Goal: Transaction & Acquisition: Purchase product/service

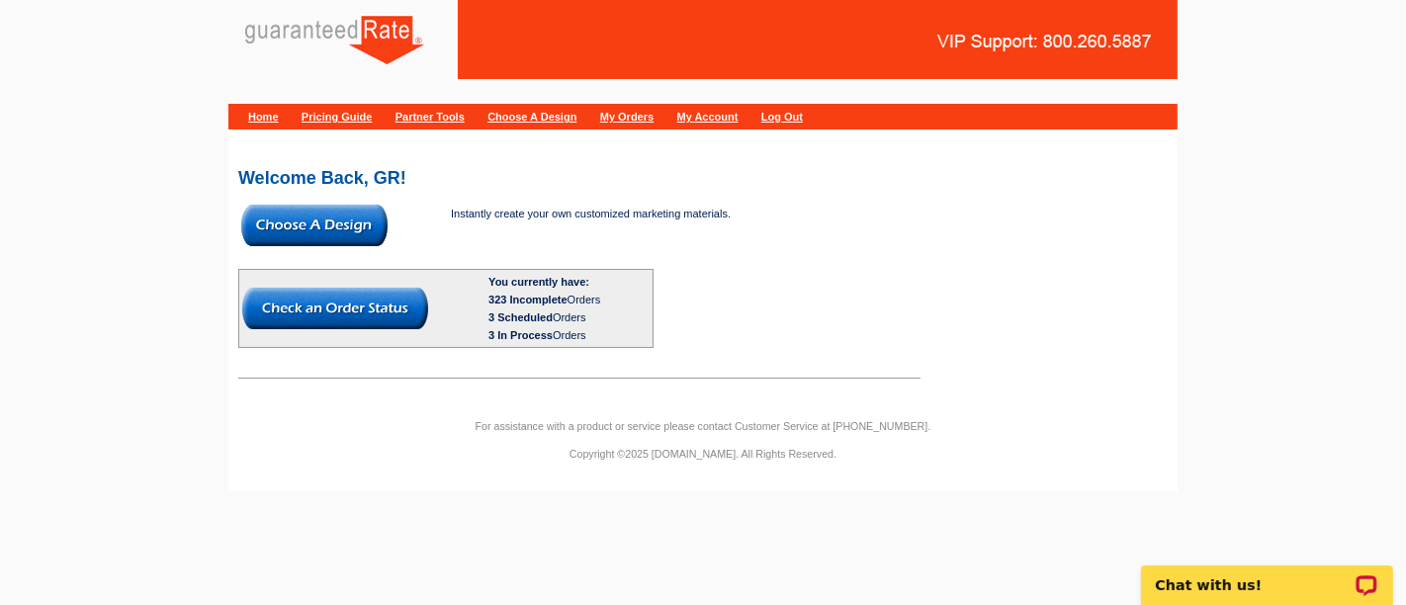
click at [319, 213] on img at bounding box center [314, 226] width 146 height 42
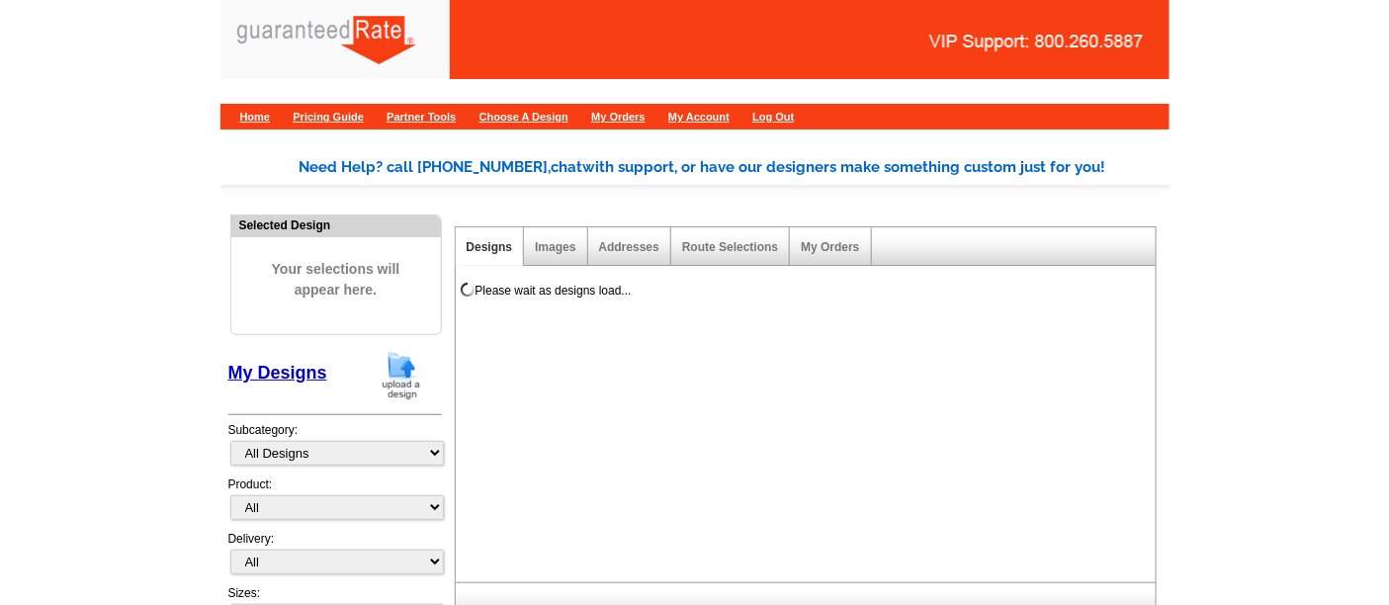
click at [400, 375] on img at bounding box center [401, 375] width 51 height 50
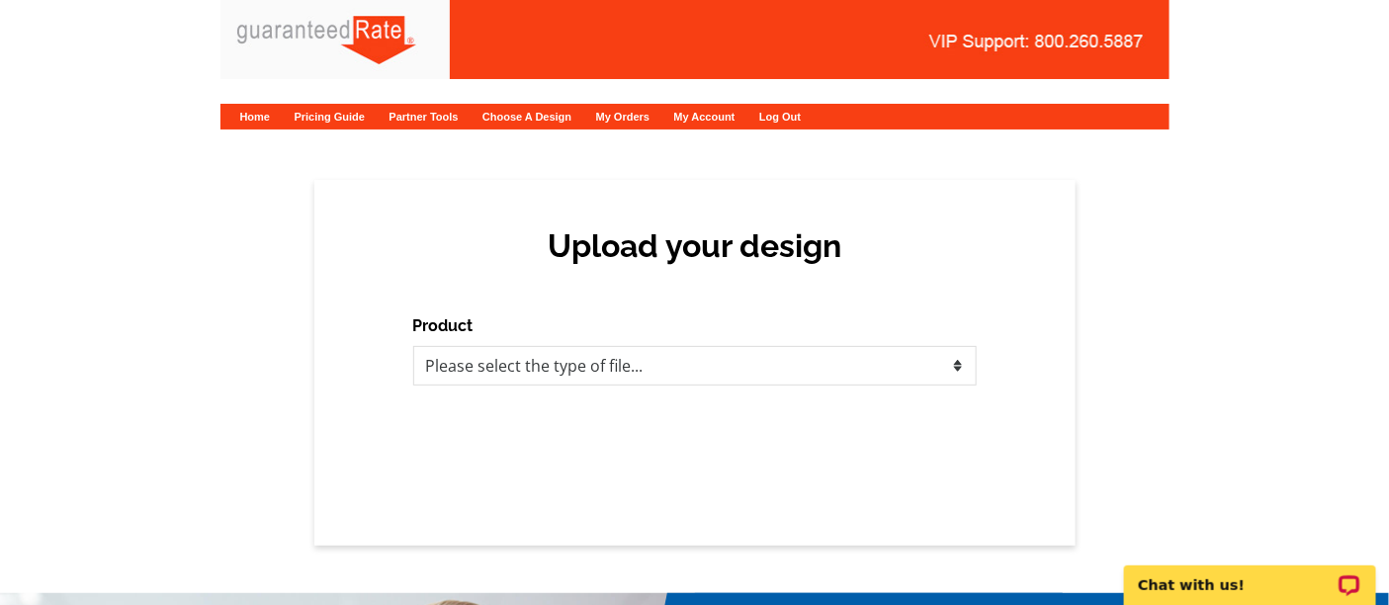
drag, startPoint x: 403, startPoint y: 367, endPoint x: 392, endPoint y: 409, distance: 44.1
drag, startPoint x: 391, startPoint y: 413, endPoint x: 1236, endPoint y: 291, distance: 854.3
click at [1236, 291] on div "Upload your design Product Please select the type of file... Postcards Calendar…" at bounding box center [694, 363] width 1389 height 366
click at [535, 361] on select "Please select the type of file... Postcards Calendars Business Cards Letters an…" at bounding box center [695, 366] width 564 height 40
select select "3"
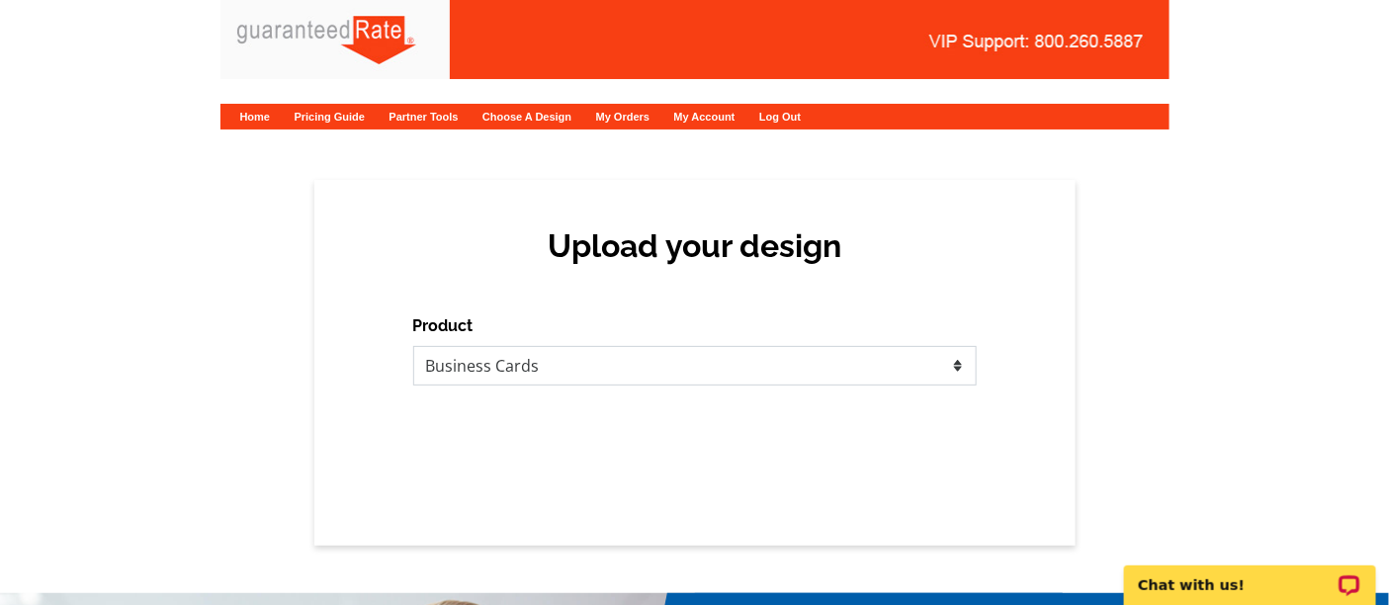
click at [413, 346] on select "Please select the type of file... Postcards Calendars Business Cards Letters an…" at bounding box center [695, 366] width 564 height 40
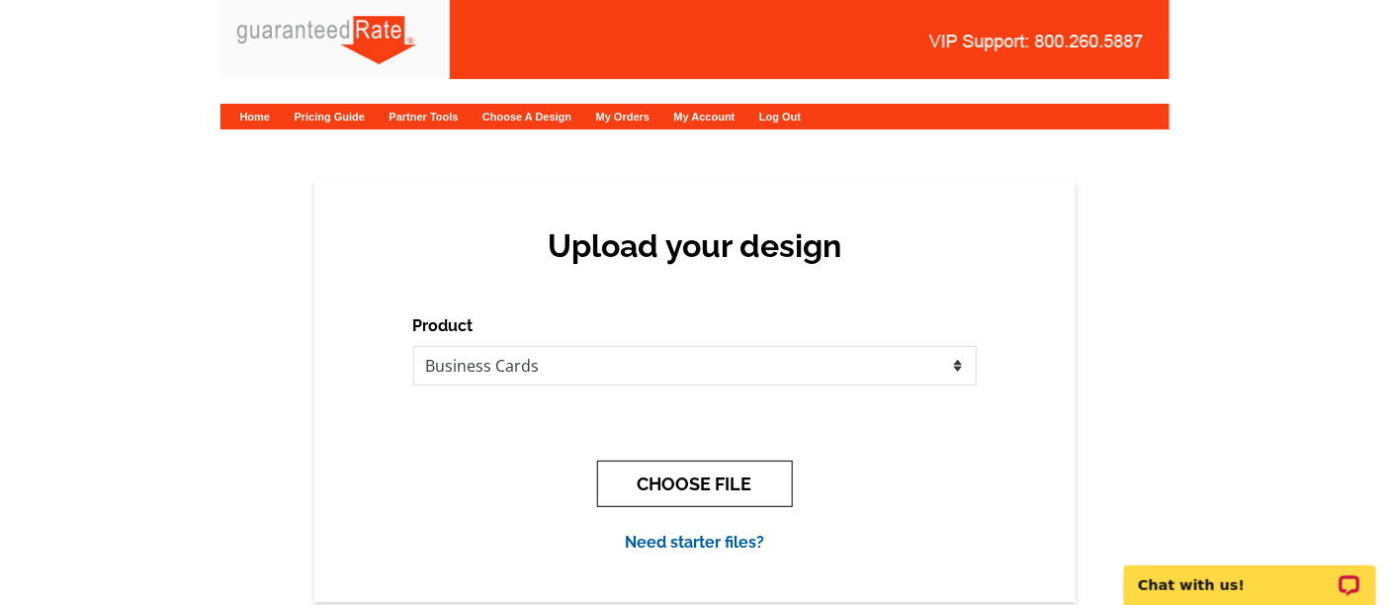
click at [620, 475] on button "CHOOSE FILE" at bounding box center [695, 484] width 196 height 46
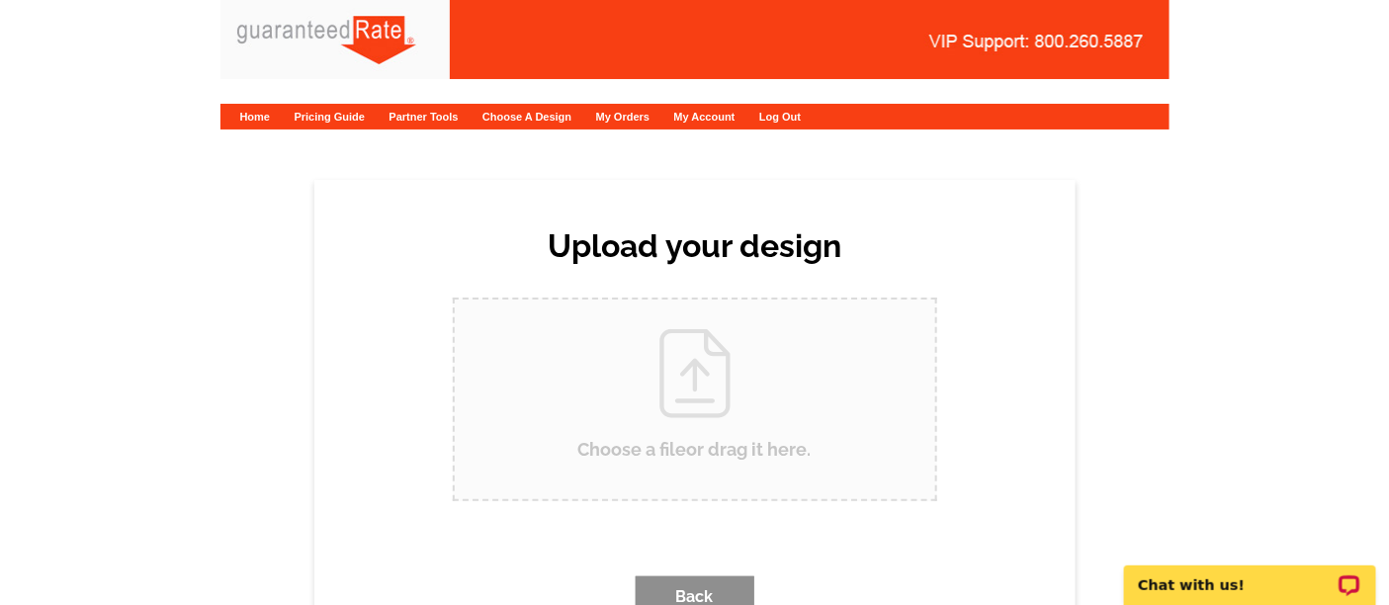
click at [619, 321] on input "Choose a file or drag it here ." at bounding box center [695, 400] width 481 height 200
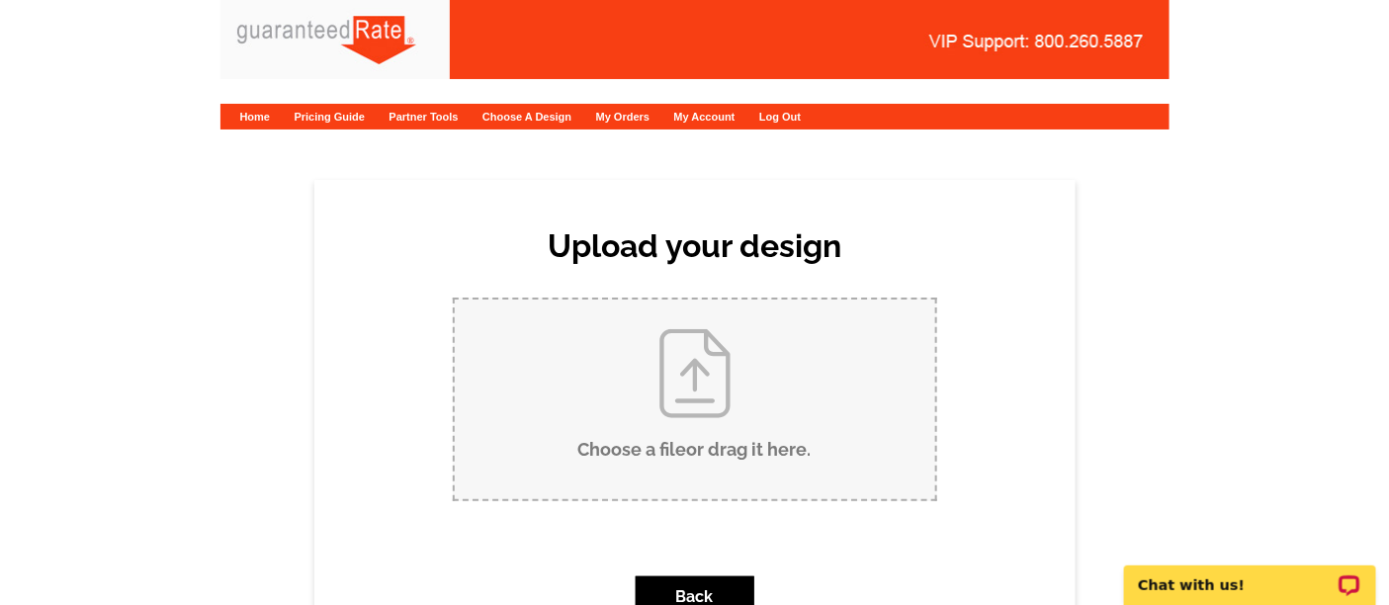
type input "C:\fakepath\Vacho Business Card Proof.pdf"
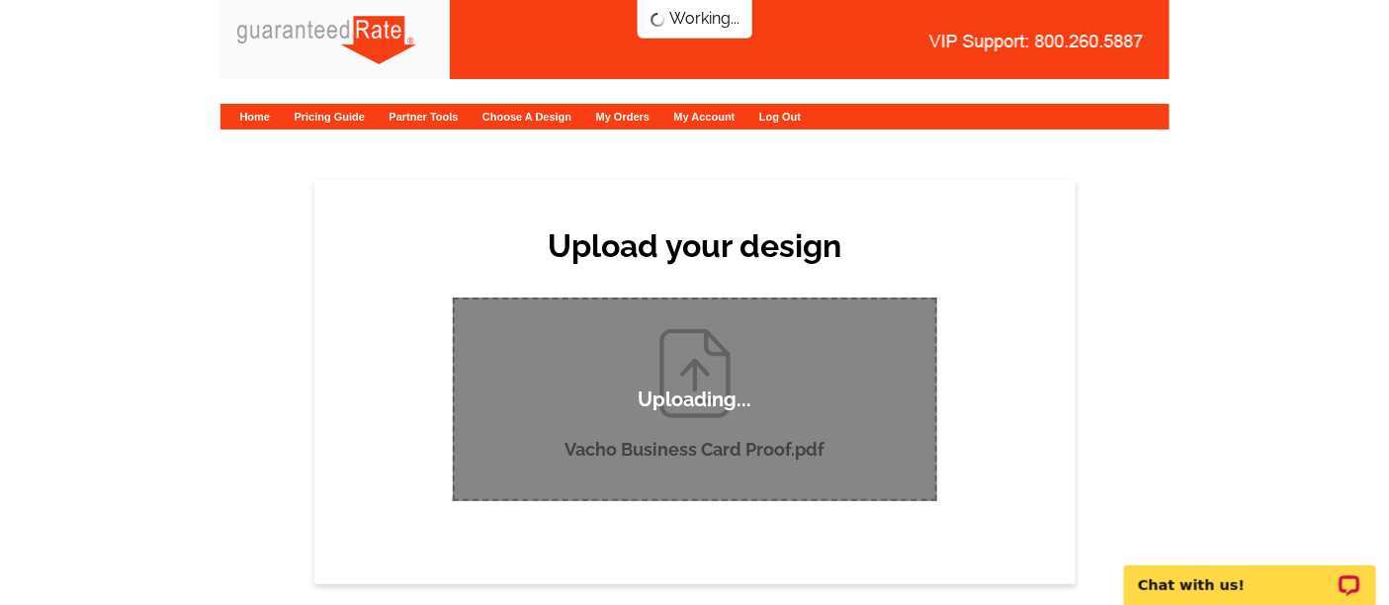
scroll to position [110, 0]
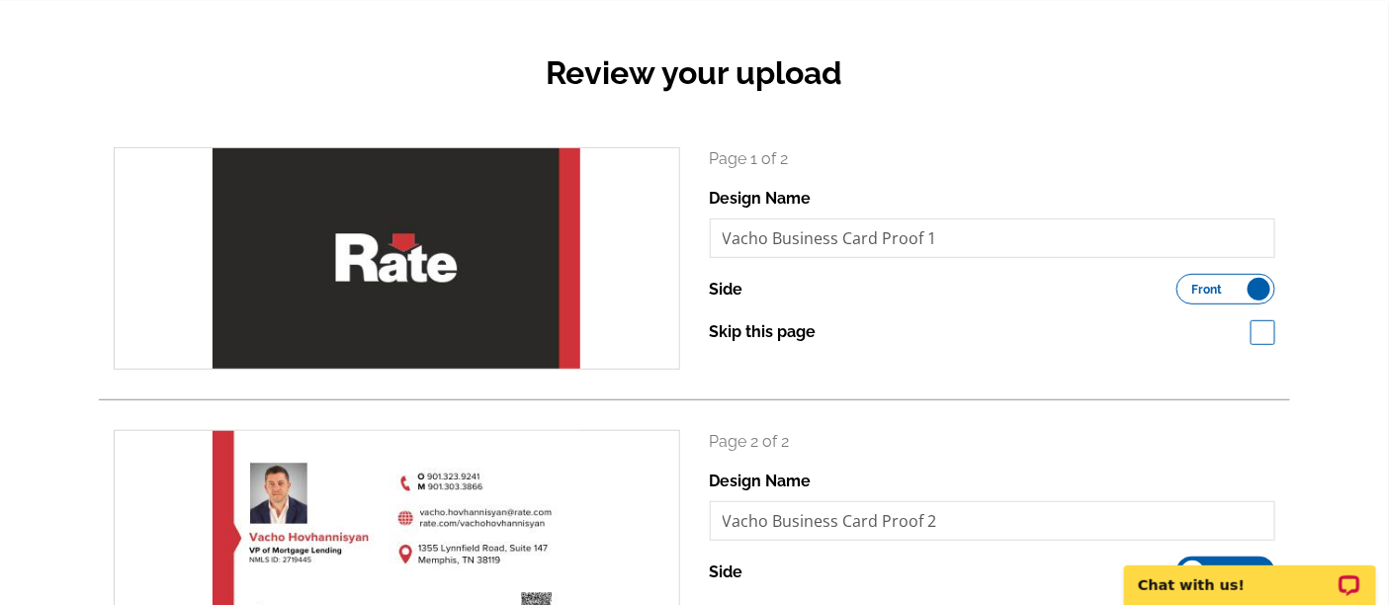
scroll to position [329, 0]
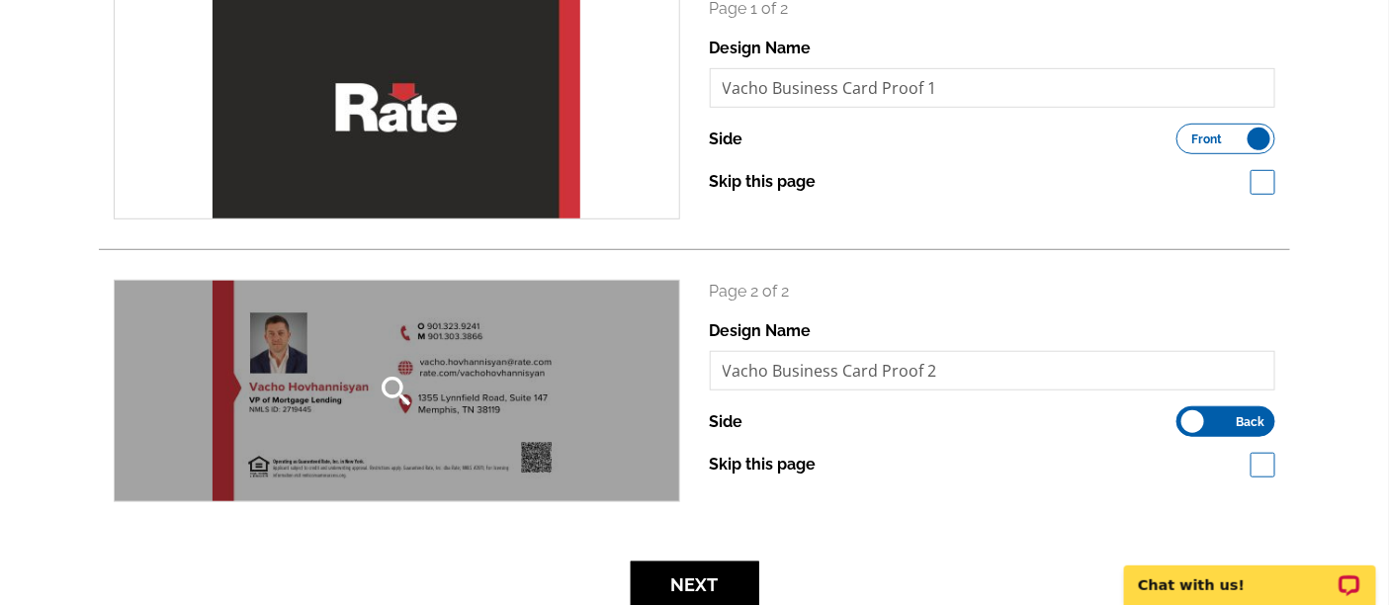
click at [427, 406] on div "search" at bounding box center [397, 391] width 565 height 221
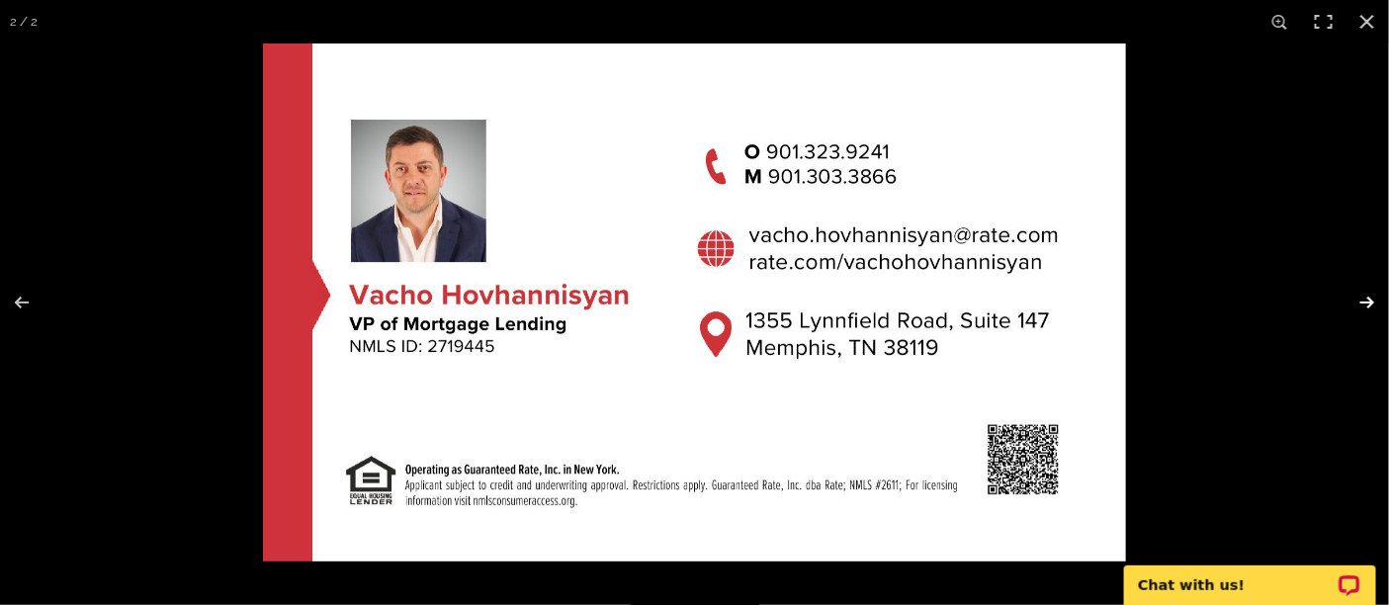
click at [1360, 293] on button at bounding box center [1354, 302] width 69 height 99
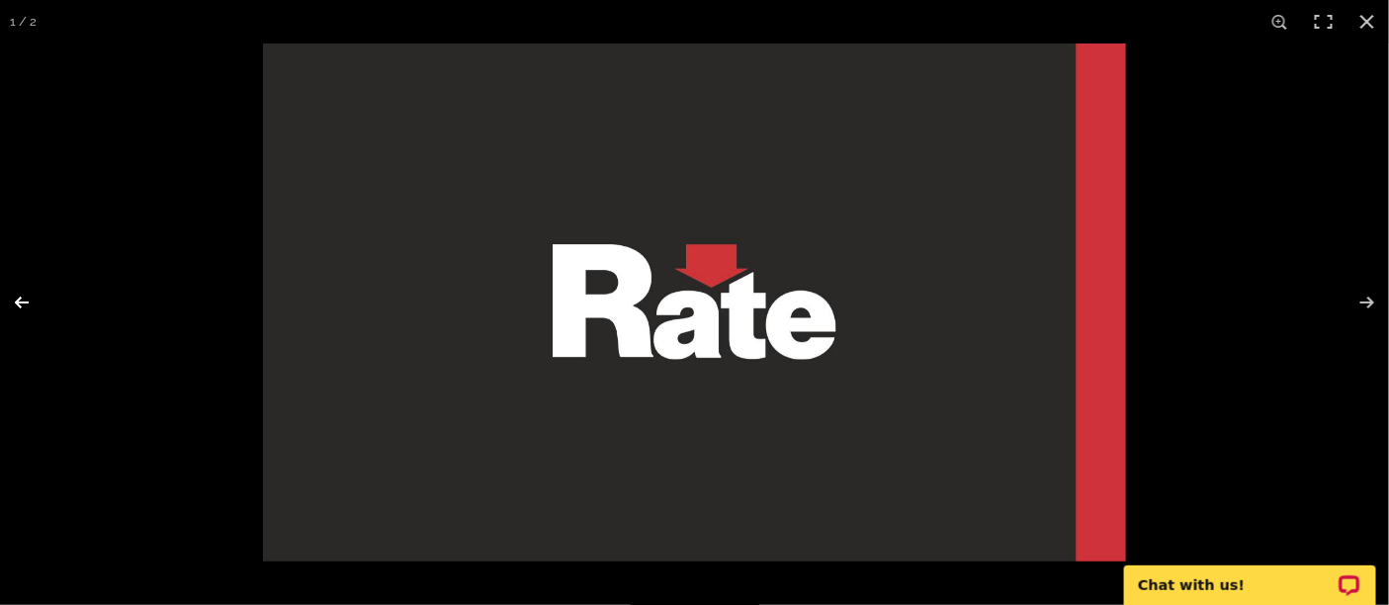
click at [36, 299] on button at bounding box center [34, 302] width 69 height 99
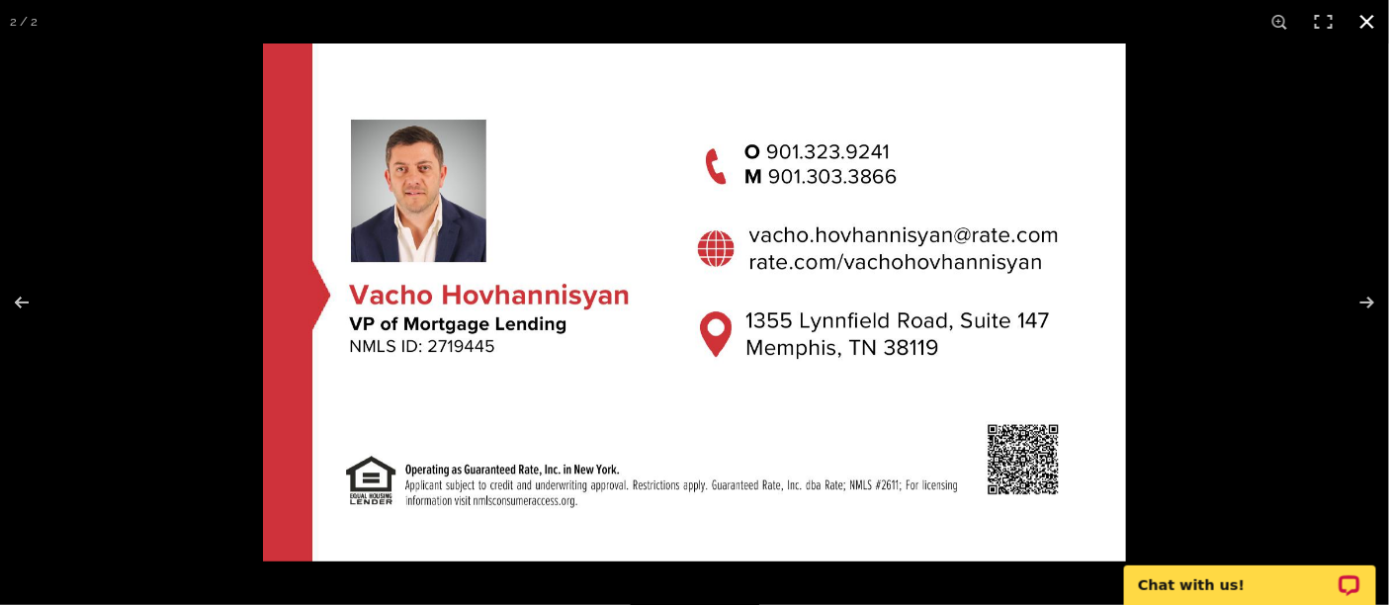
click at [1371, 18] on button at bounding box center [1368, 22] width 44 height 44
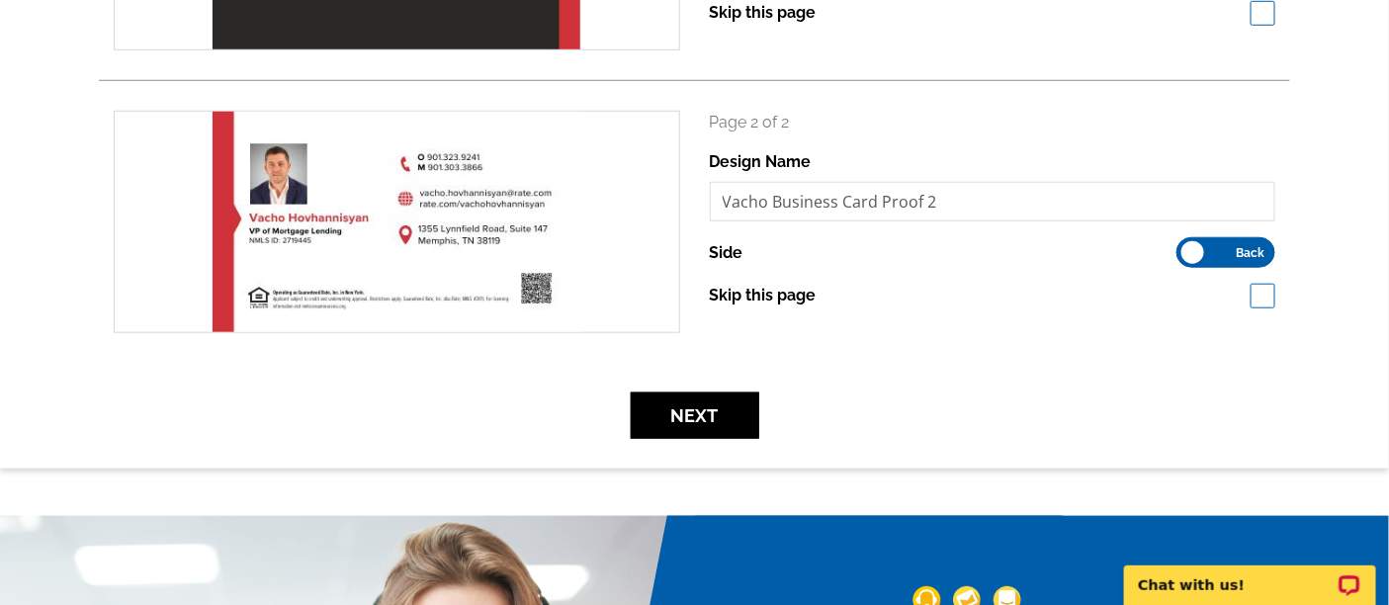
scroll to position [329, 0]
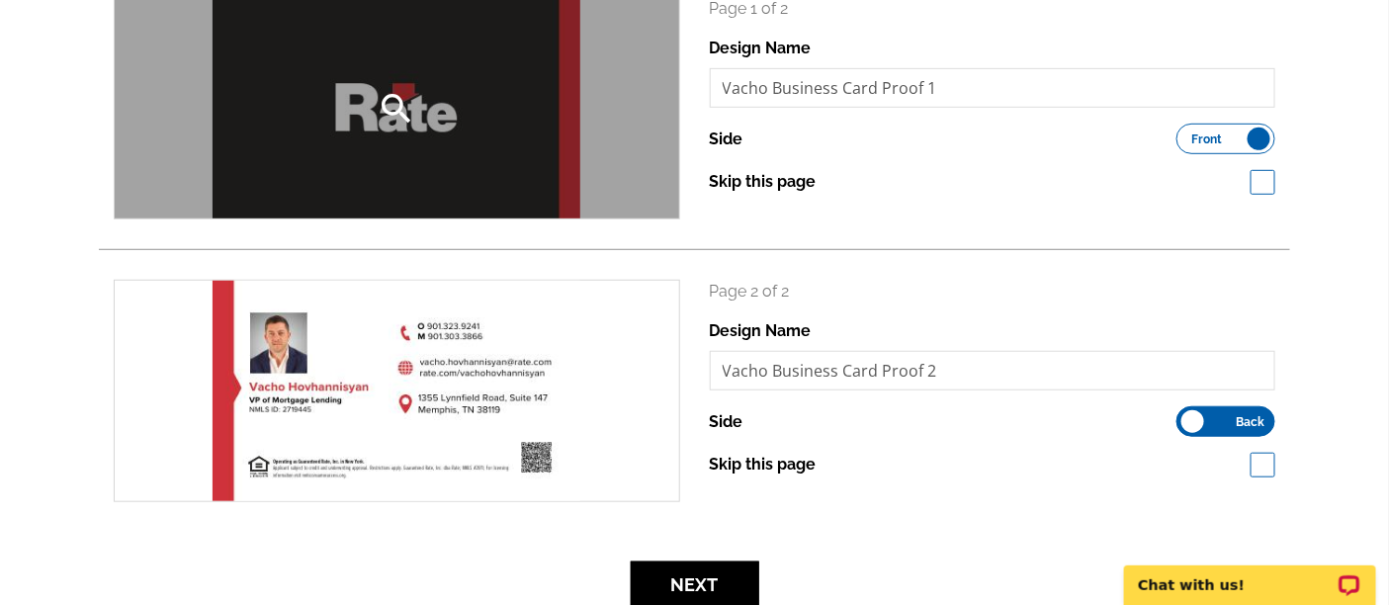
click at [475, 148] on div "search" at bounding box center [397, 108] width 565 height 221
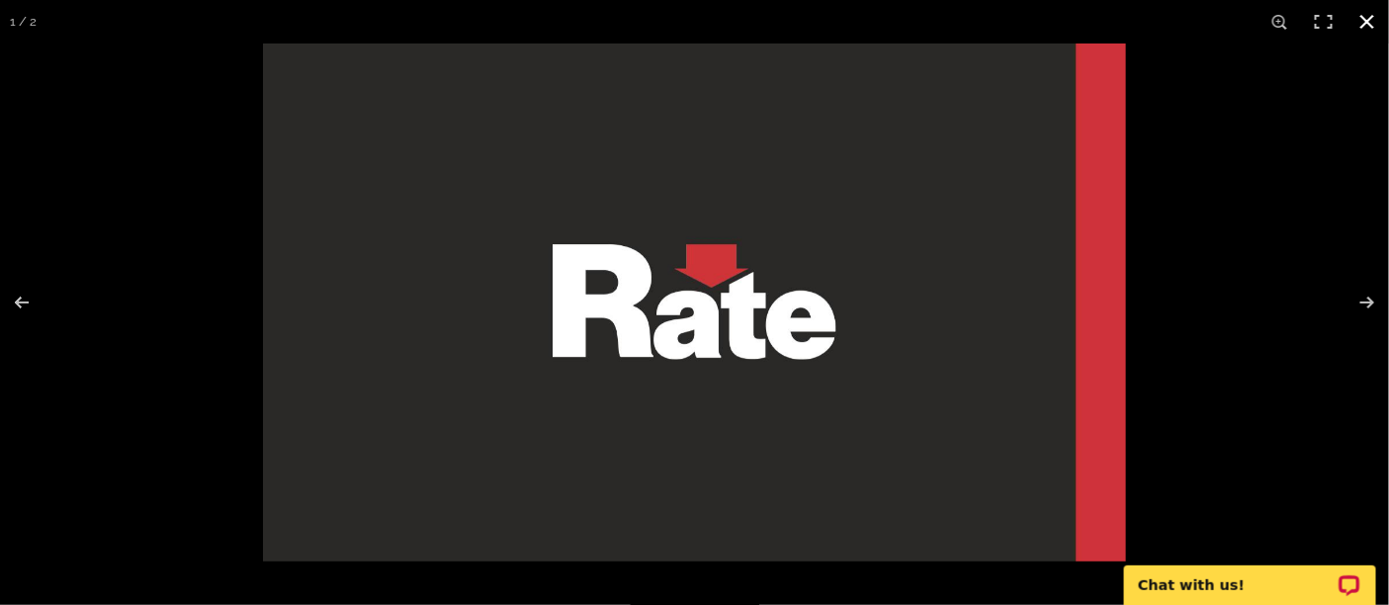
click at [1366, 24] on button at bounding box center [1368, 22] width 44 height 44
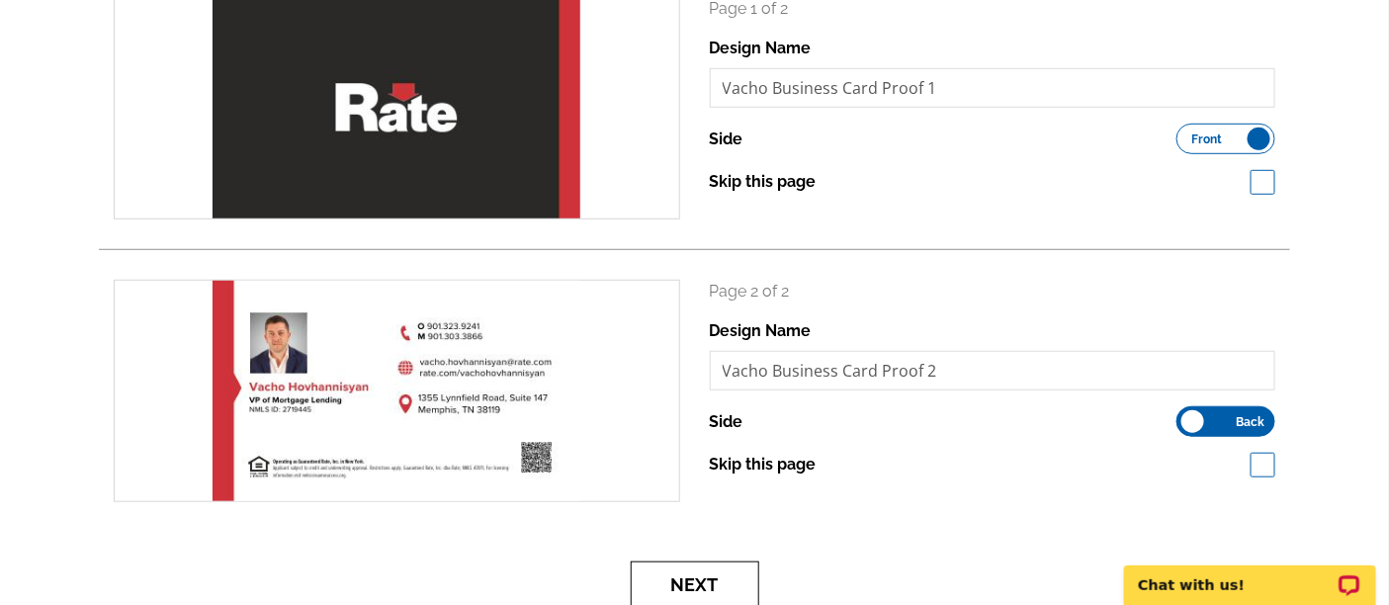
click at [753, 592] on button "Next" at bounding box center [695, 585] width 129 height 46
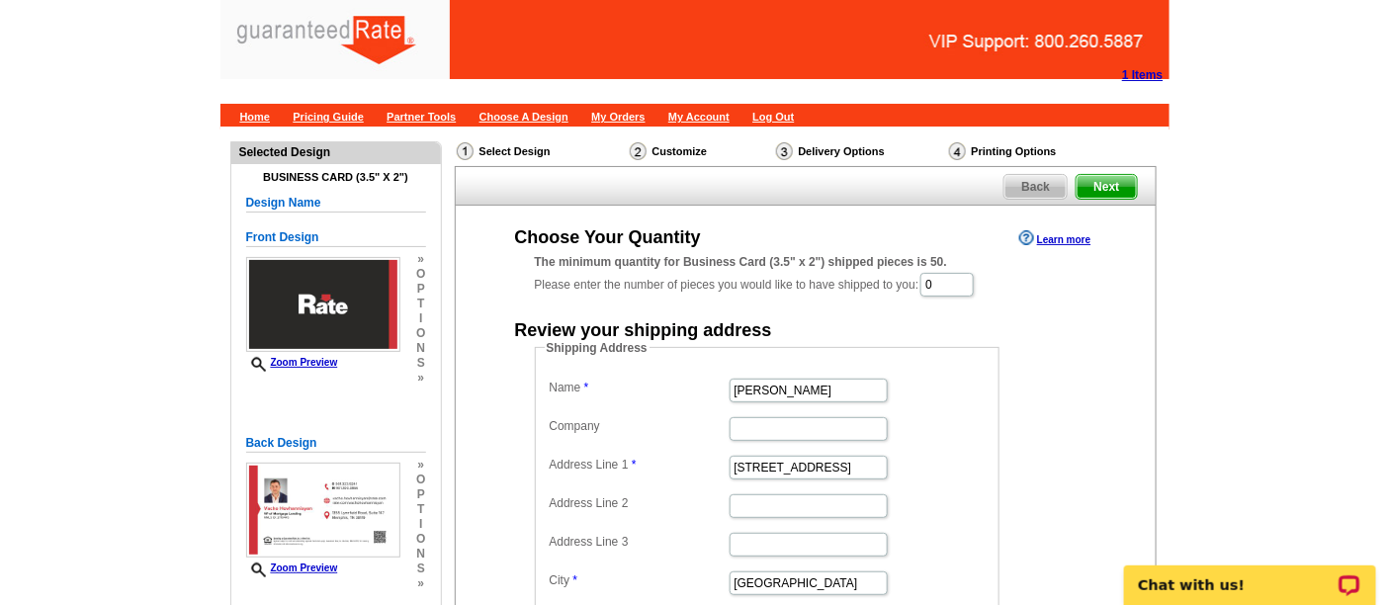
click at [986, 269] on div "The minimum quantity for Business Card (3.5" x 2") shipped pieces is 50. Please…" at bounding box center [806, 275] width 542 height 45
click at [974, 288] on input "0" at bounding box center [947, 285] width 53 height 24
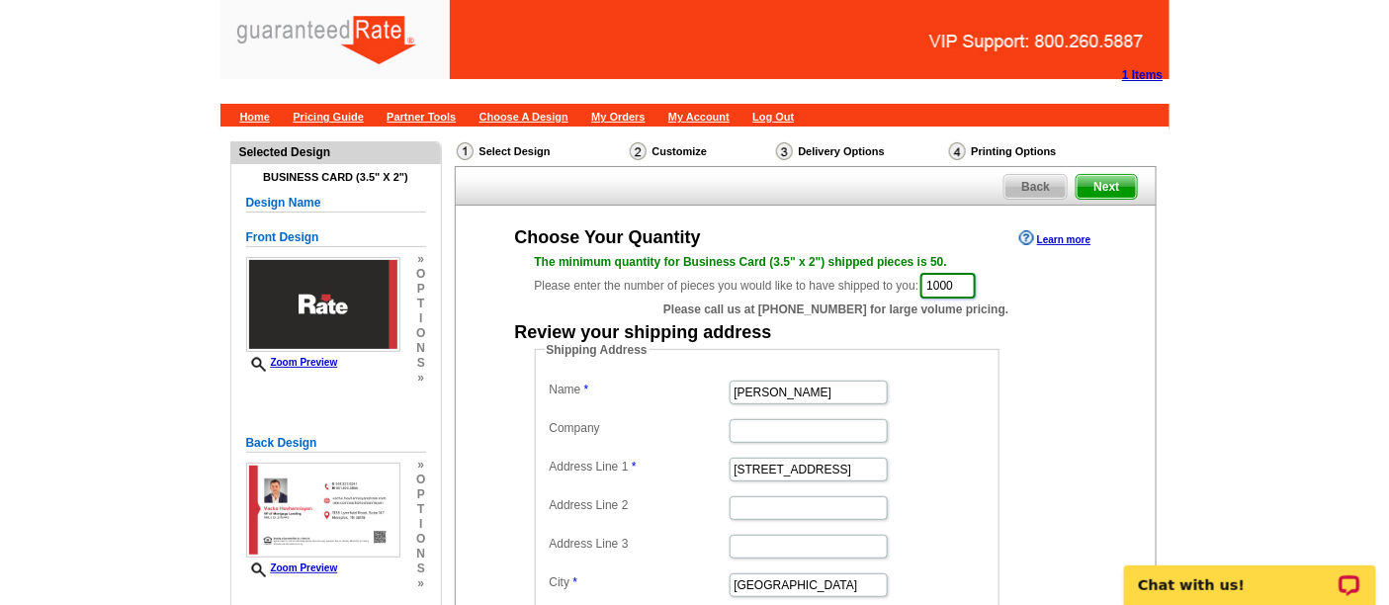
type input "1000"
drag, startPoint x: 828, startPoint y: 384, endPoint x: 577, endPoint y: 356, distance: 251.7
click at [577, 356] on fieldset "Shipping Address Name [PERSON_NAME] Company Address Line 1 [STREET_ADDRESS] Add…" at bounding box center [767, 521] width 465 height 360
paste input "[PERSON_NAME] [PERSON_NAME]"
type input "[PERSON_NAME] [PERSON_NAME]"
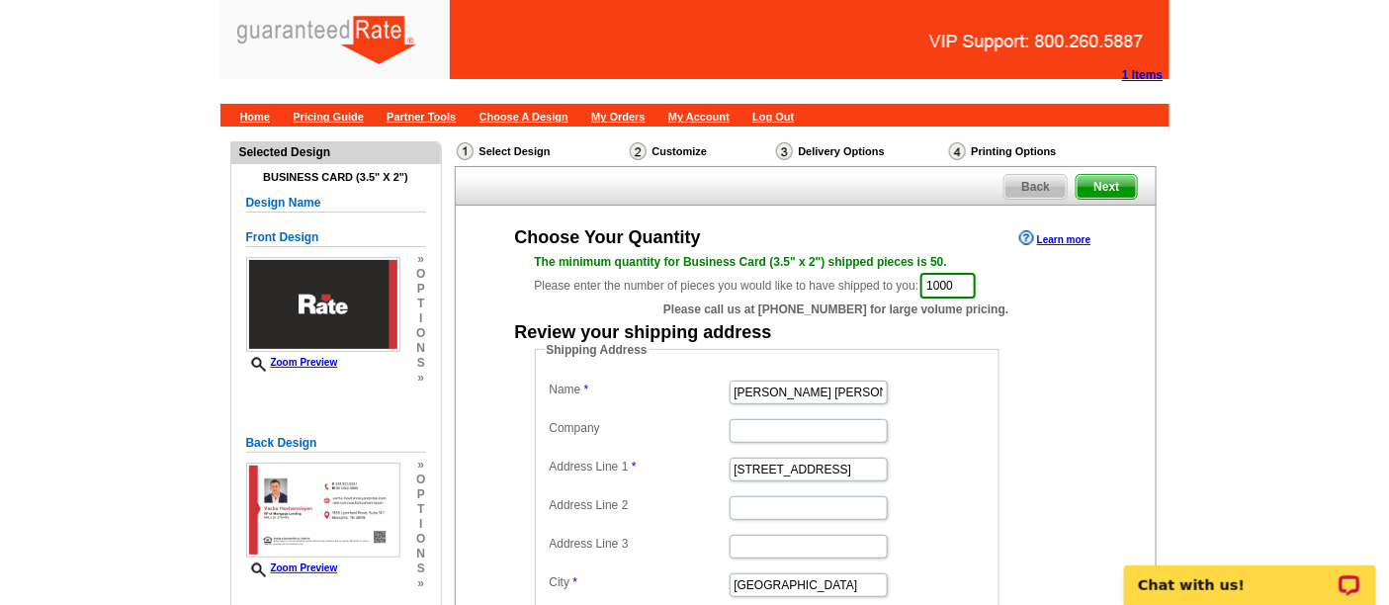
click at [1005, 470] on dd "Shipping Address Name Vacho Hovhannisyan Company Address Line 1 15812 S Wolf Ro…" at bounding box center [798, 521] width 526 height 360
drag, startPoint x: 850, startPoint y: 465, endPoint x: 672, endPoint y: 460, distance: 178.1
click at [672, 460] on dl "Name Vacho Hovhannisyan Company Address Line 1 15812 S Wolf Road Address Line 2…" at bounding box center [767, 526] width 445 height 300
paste input "26 Abbey Pl"
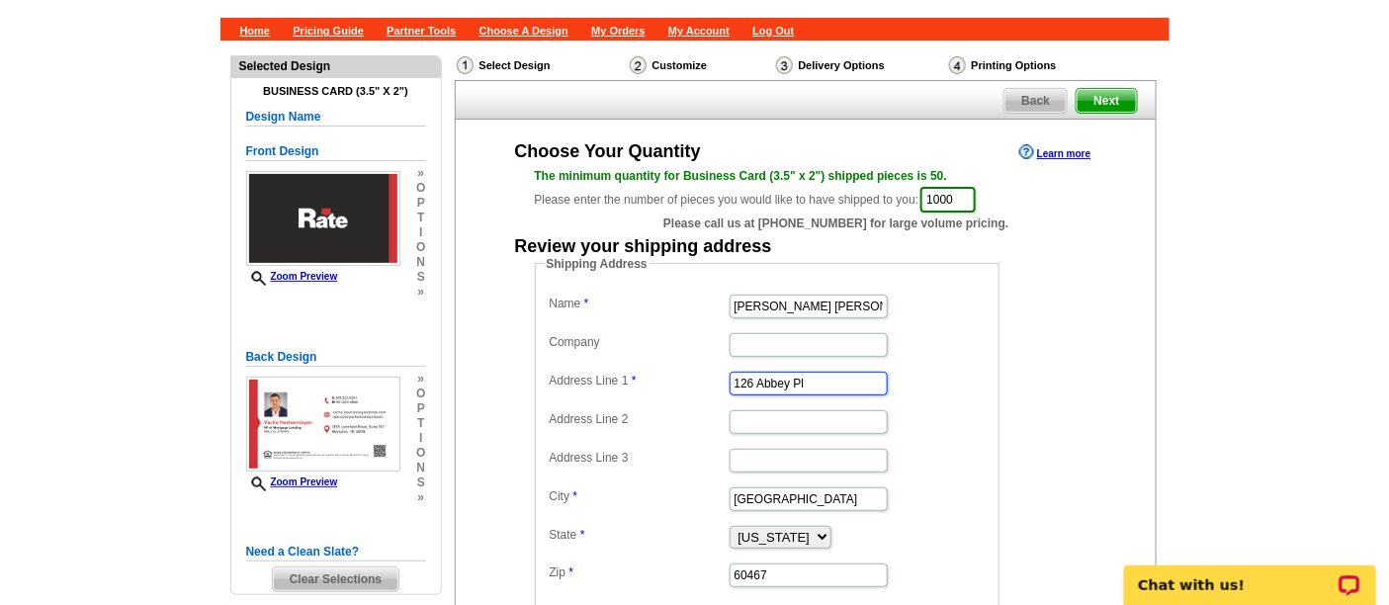
scroll to position [110, 0]
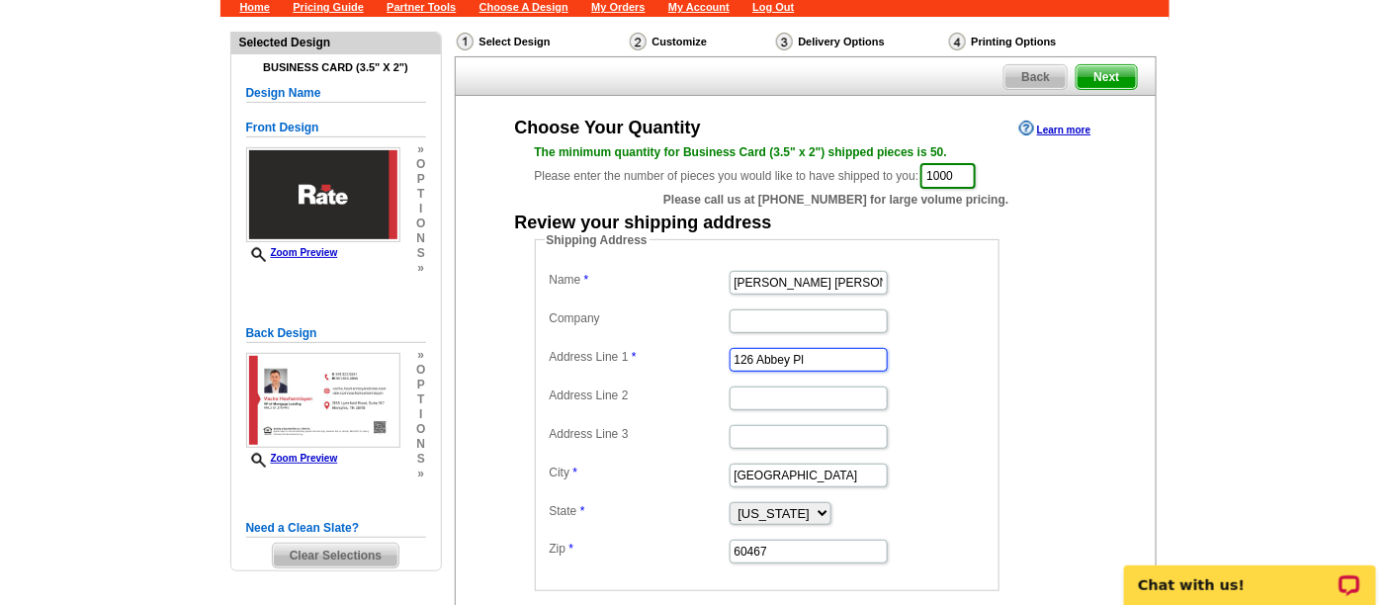
type input "126 Abbey Pl"
drag, startPoint x: 799, startPoint y: 475, endPoint x: 673, endPoint y: 459, distance: 126.6
click at [677, 459] on dd "Orland Park" at bounding box center [767, 474] width 445 height 31
type input "Jackson"
click at [761, 517] on select "Alabama Alaska Arizona Arkansas California Colorado Connecticut District of Col…" at bounding box center [781, 513] width 102 height 23
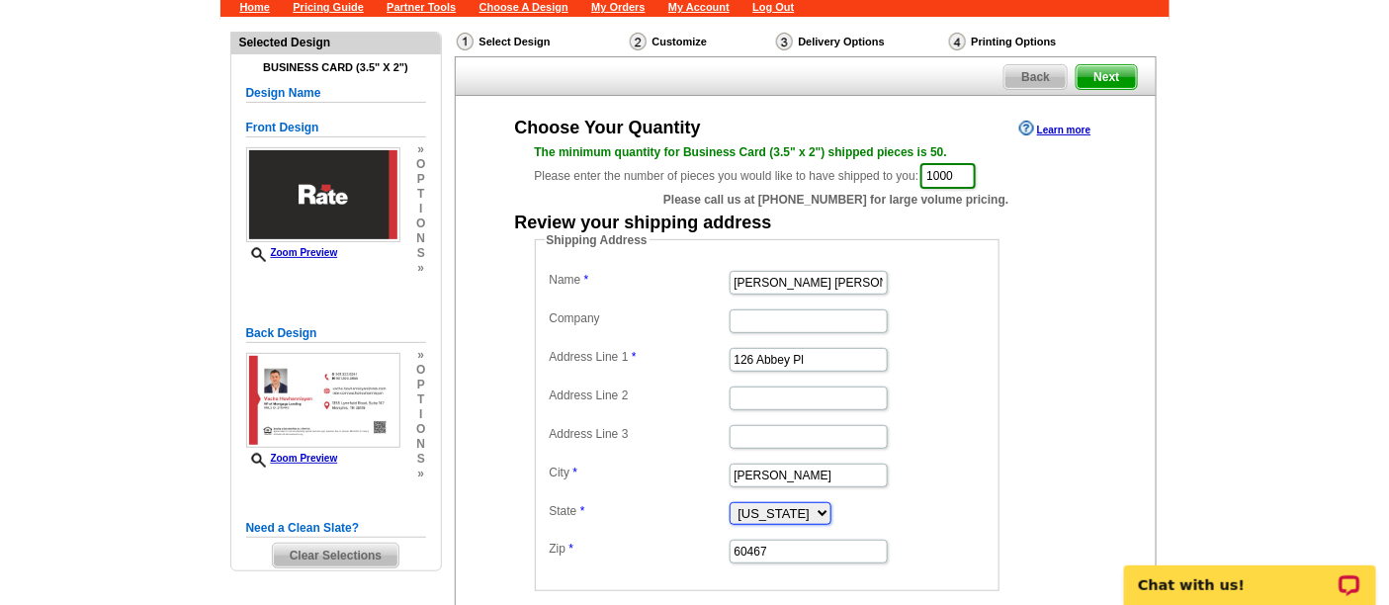
select select "TN"
click at [730, 502] on select "Alabama Alaska Arizona Arkansas California Colorado Connecticut District of Col…" at bounding box center [781, 513] width 102 height 23
click at [951, 429] on dd at bounding box center [767, 435] width 445 height 31
drag, startPoint x: 779, startPoint y: 539, endPoint x: 637, endPoint y: 522, distance: 143.4
click at [637, 522] on dl "Name Vacho Hovhannisyan Company Address Line 1 126 Abbey Pl Address Line 2 Addr…" at bounding box center [767, 416] width 445 height 300
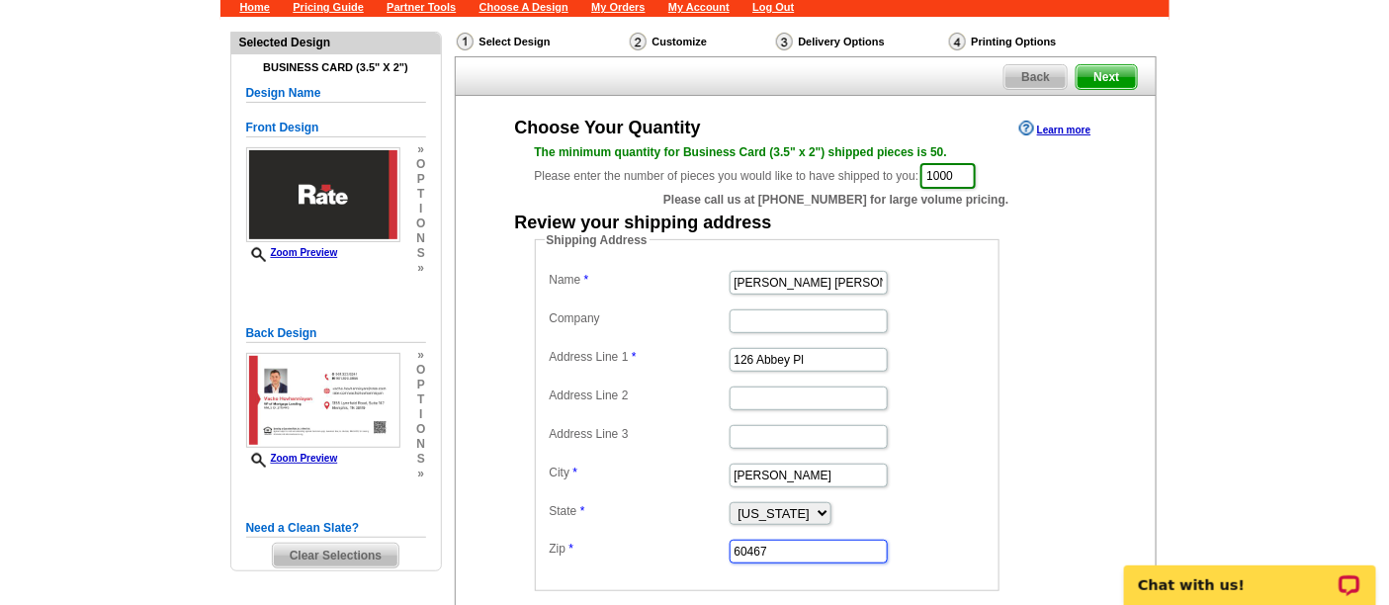
paste input "38305"
type input "38305"
click at [1041, 485] on dd "Shipping Address Name Vacho Hovhannisyan Company Address Line 1 126 Abbey Pl Ad…" at bounding box center [798, 411] width 526 height 360
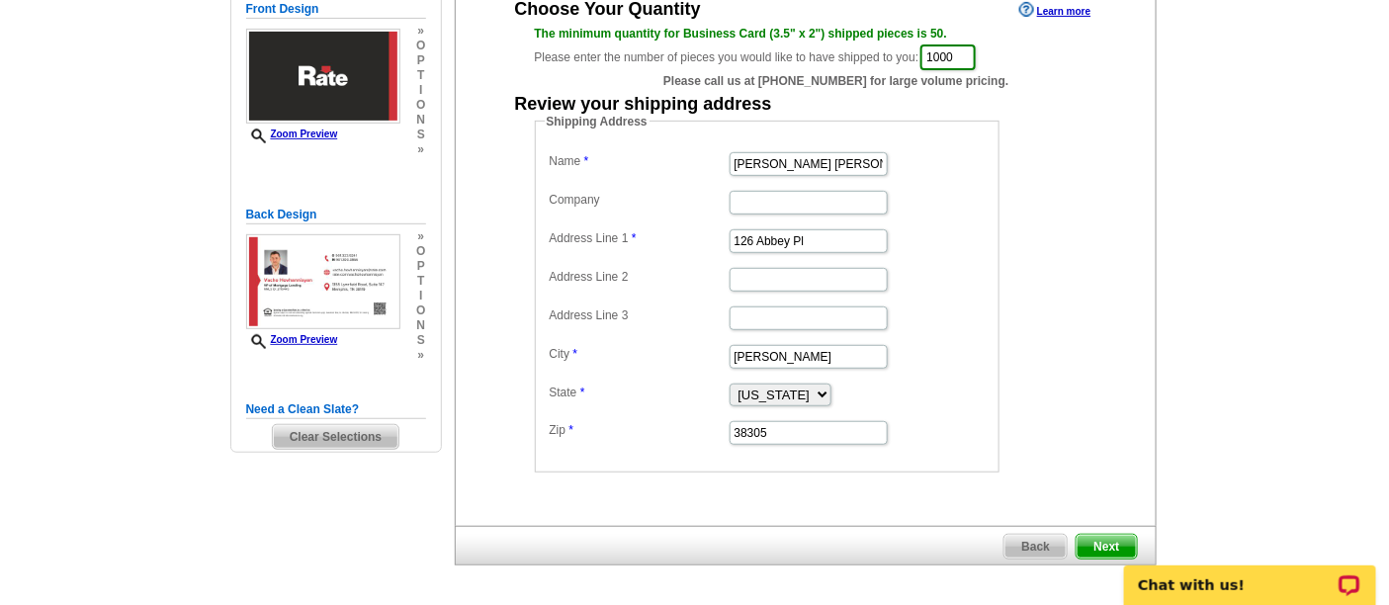
scroll to position [329, 0]
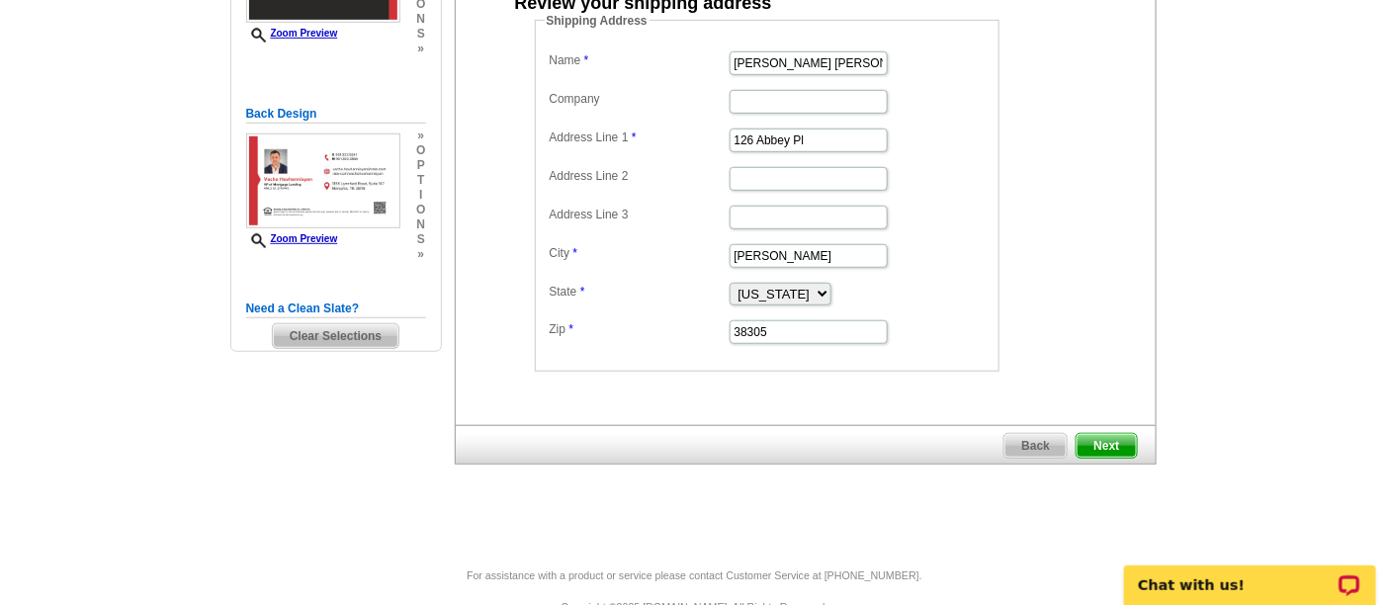
click at [1110, 434] on span "Next" at bounding box center [1106, 446] width 59 height 24
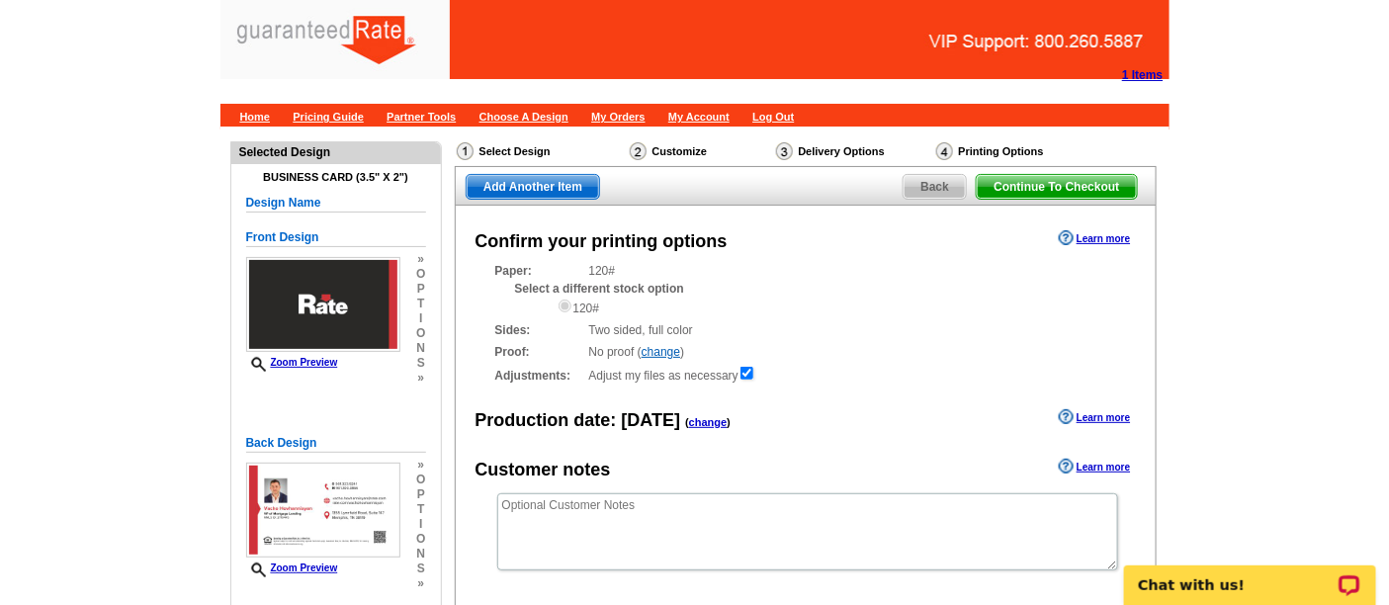
scroll to position [220, 0]
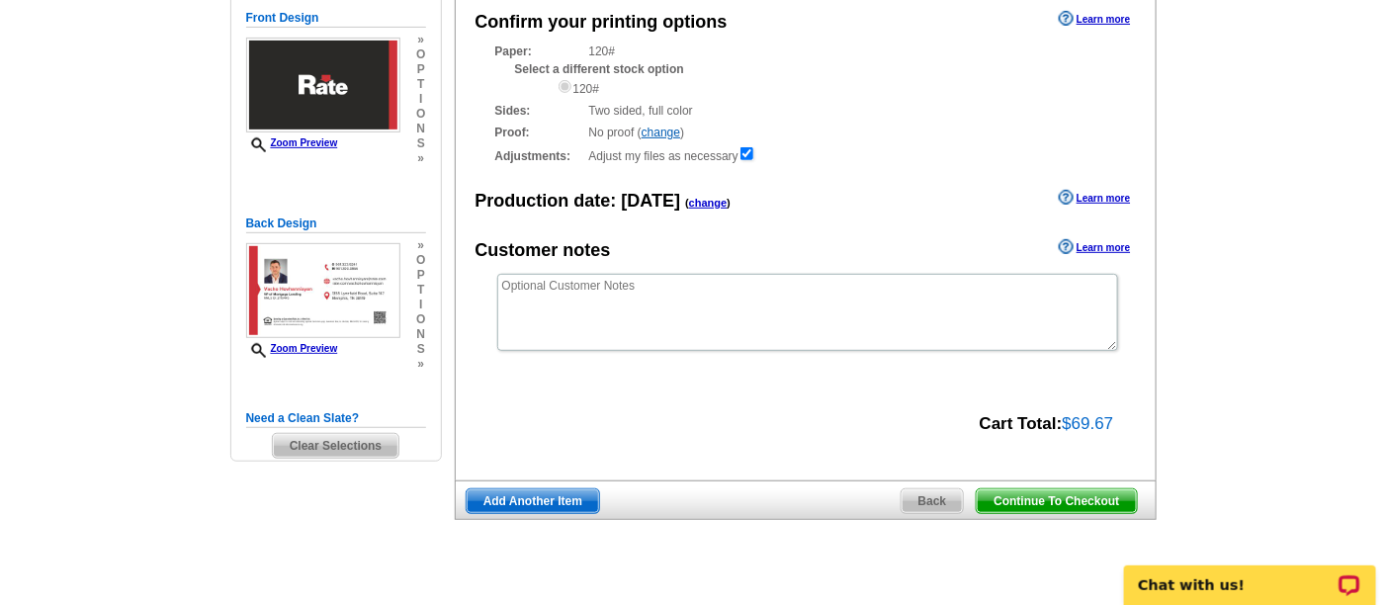
click at [1086, 490] on span "Continue To Checkout" at bounding box center [1056, 501] width 159 height 24
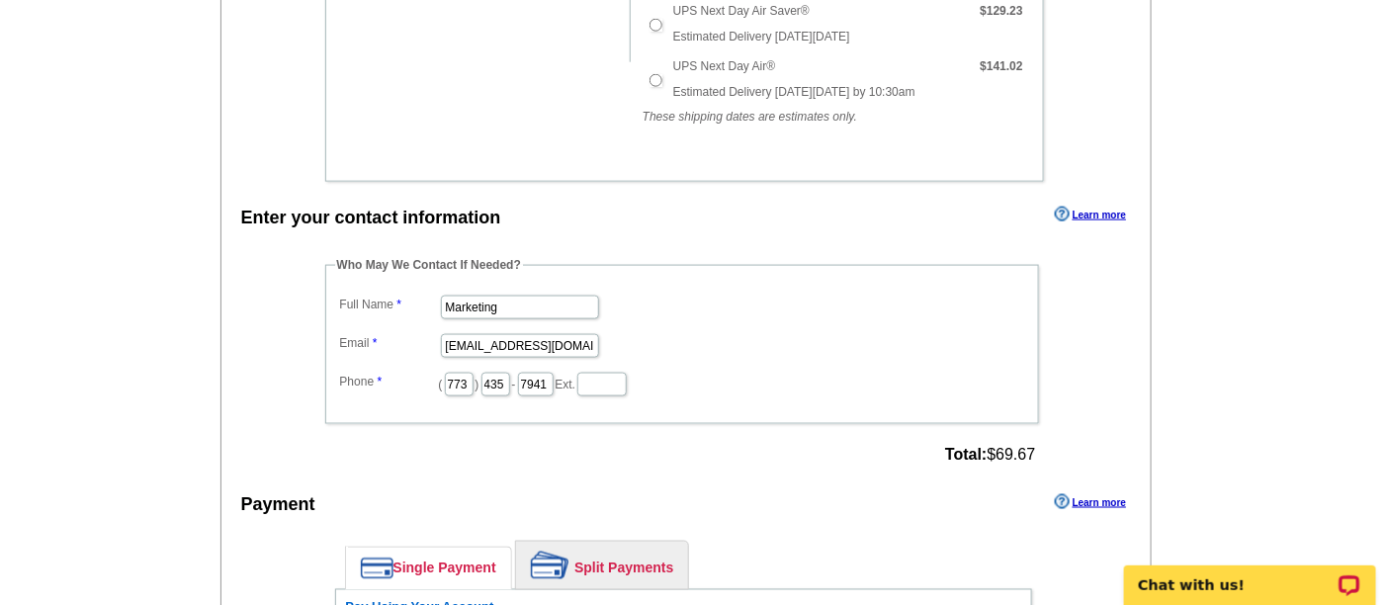
scroll to position [768, 0]
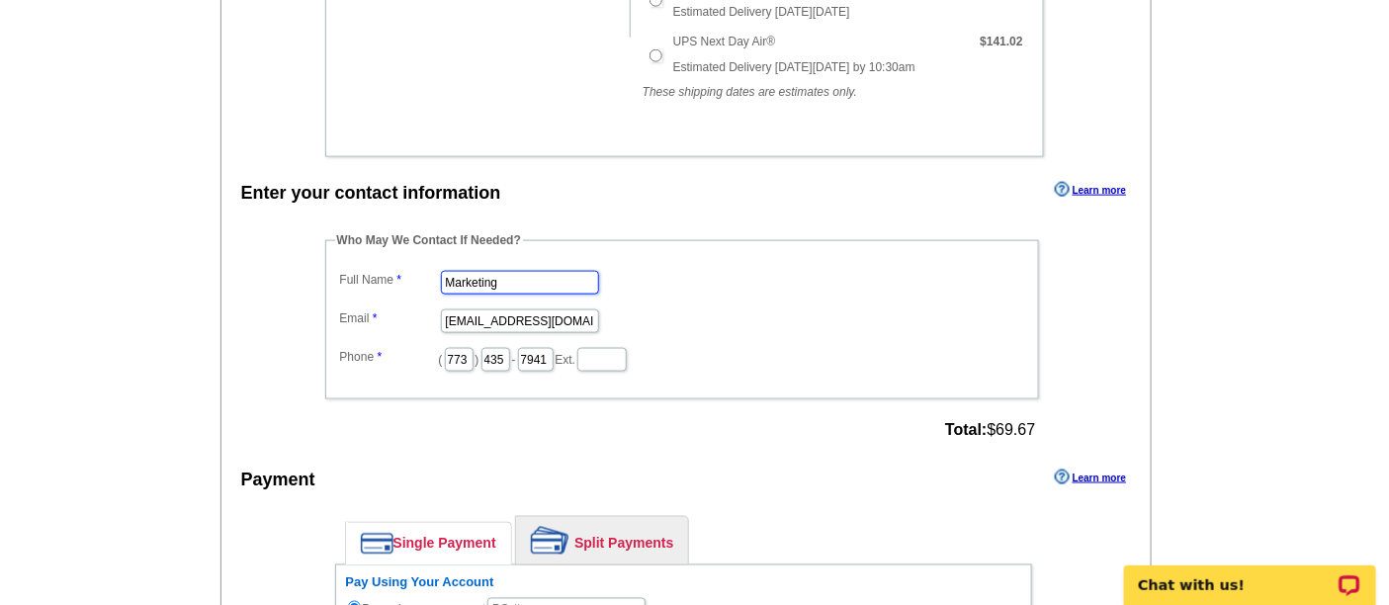
click at [522, 285] on input "Marketing" at bounding box center [520, 283] width 158 height 24
type input "[PERSON_NAME]"
click at [523, 311] on input "marketing@guaranteedrate.com" at bounding box center [520, 322] width 158 height 24
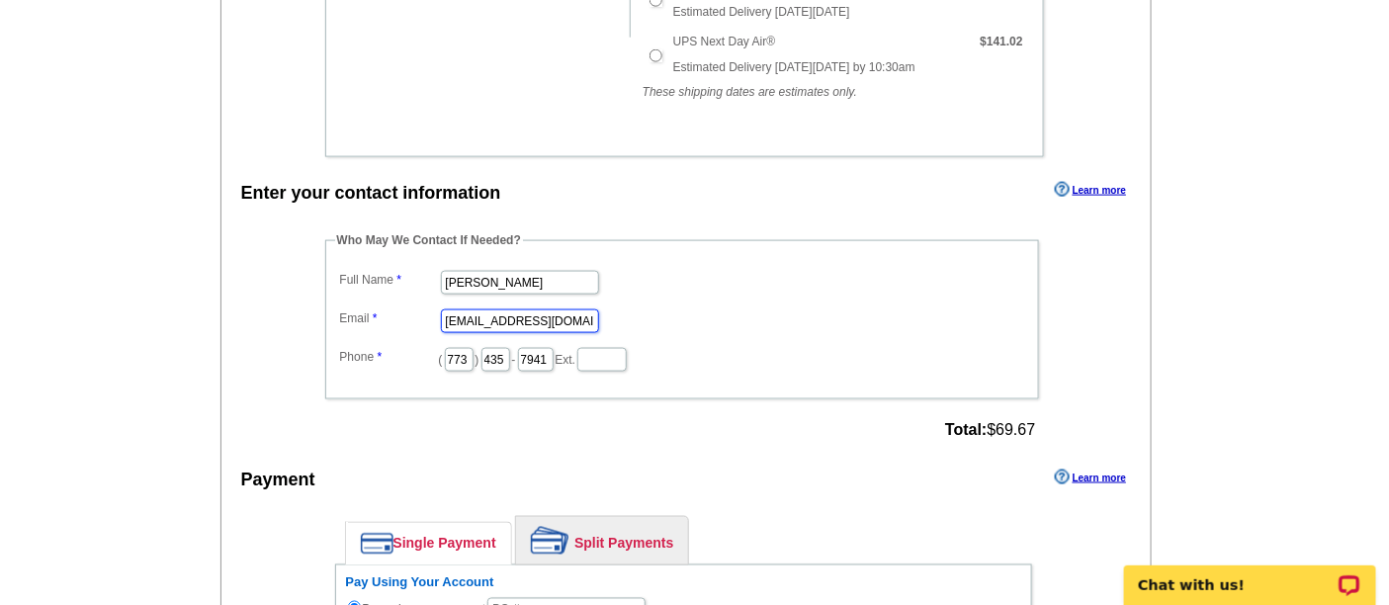
click at [523, 311] on input "marketing@guaranteedrate.com" at bounding box center [520, 322] width 158 height 24
type input "[EMAIL_ADDRESS][PERSON_NAME][DOMAIN_NAME]"
click at [469, 352] on input "773" at bounding box center [459, 360] width 29 height 24
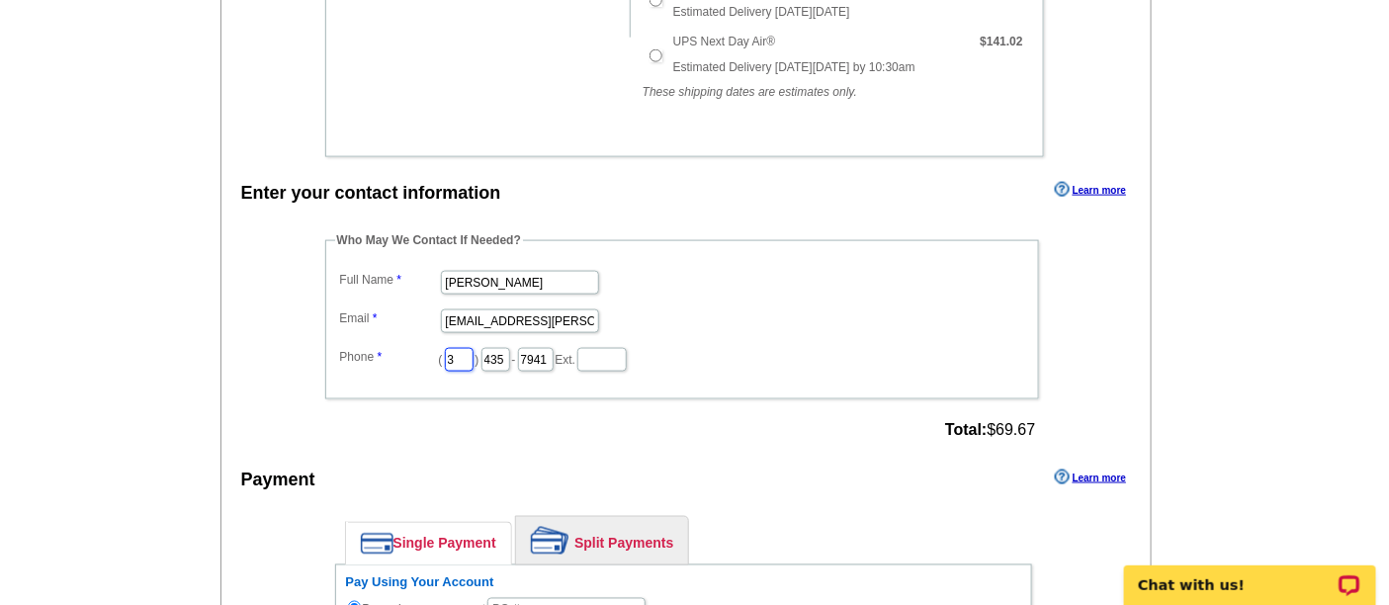
type input "312"
click at [510, 356] on input "435" at bounding box center [496, 360] width 29 height 24
type input "252"
click at [554, 358] on input "7941" at bounding box center [536, 360] width 36 height 24
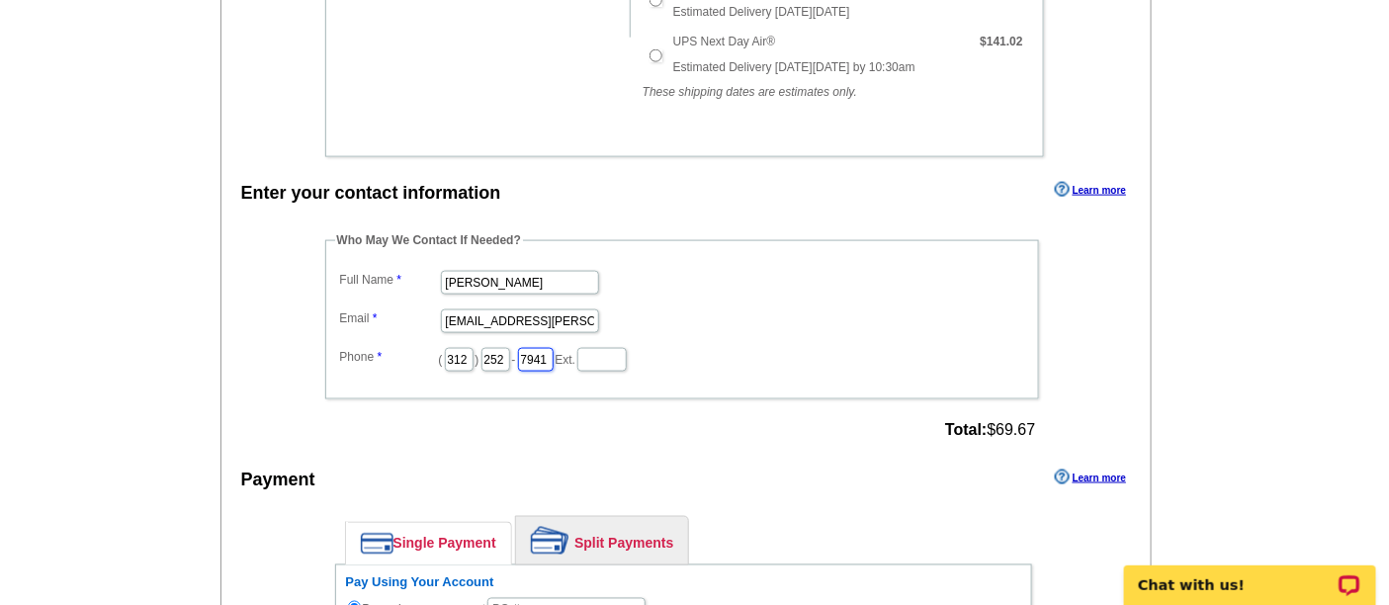
click at [554, 358] on input "7941" at bounding box center [536, 360] width 36 height 24
type input "2423"
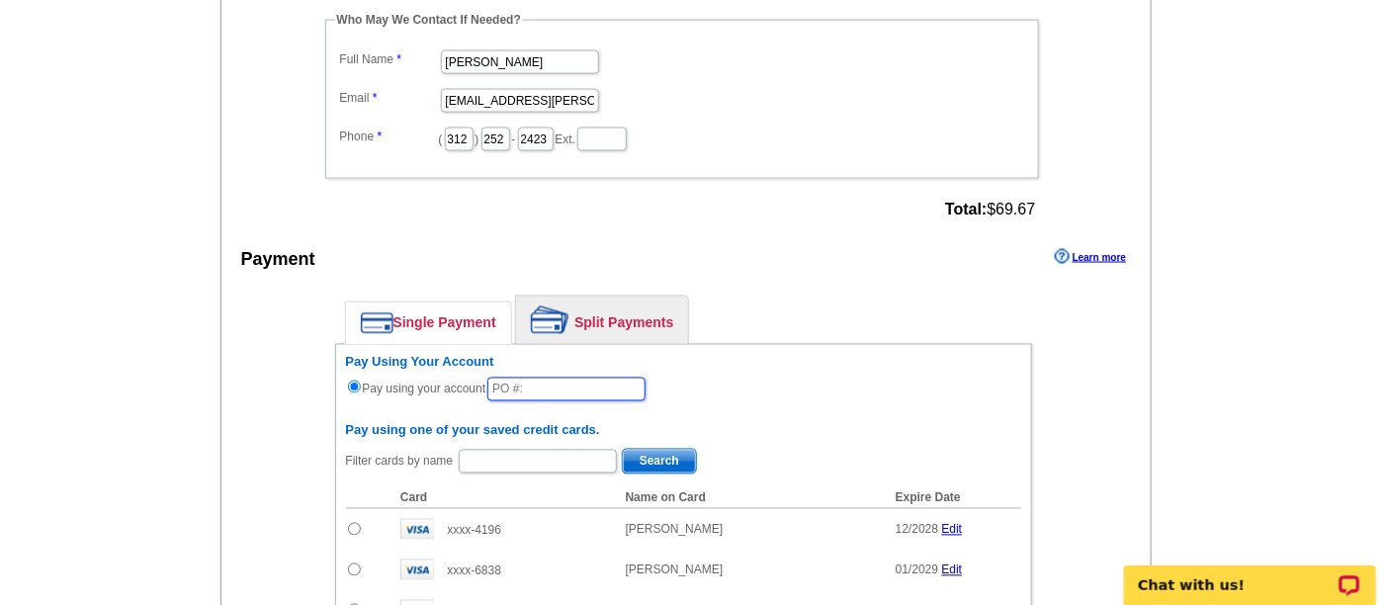
click at [593, 388] on input "text" at bounding box center [567, 390] width 158 height 24
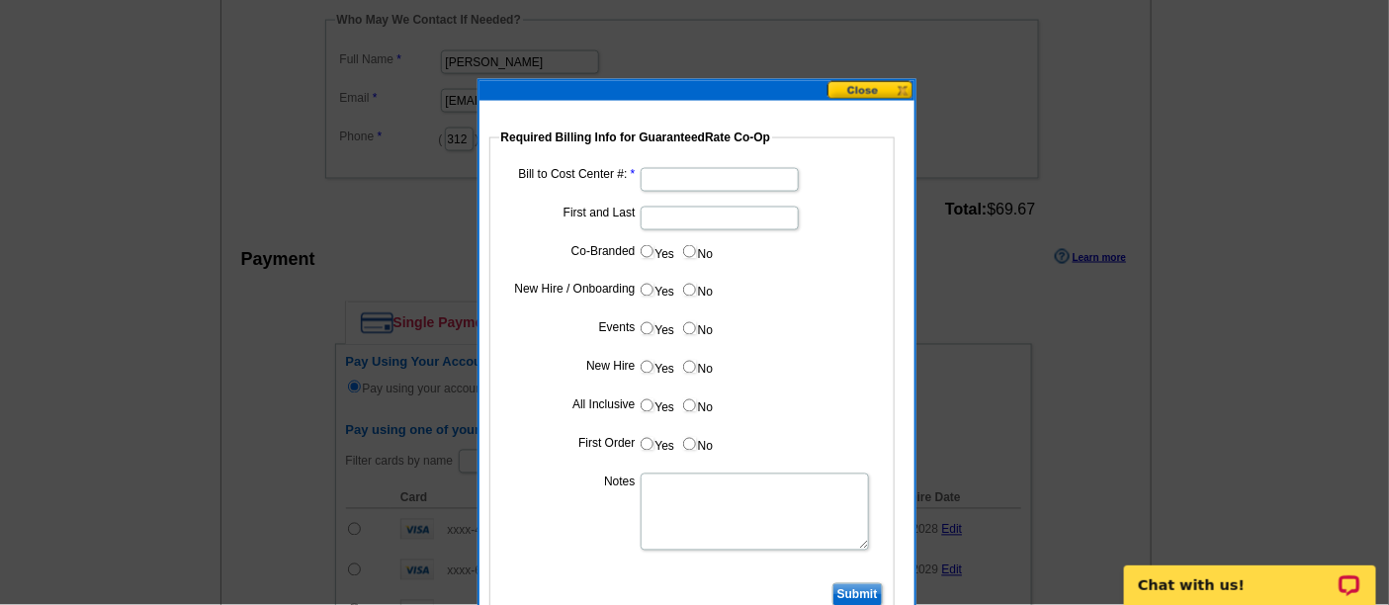
type input "91925_0222_AA"
click at [671, 171] on input "Bill to Cost Center #:" at bounding box center [720, 180] width 158 height 24
type input "5066"
click at [699, 216] on input "First and Last" at bounding box center [720, 219] width 158 height 24
paste input "[PERSON_NAME] [PERSON_NAME]"
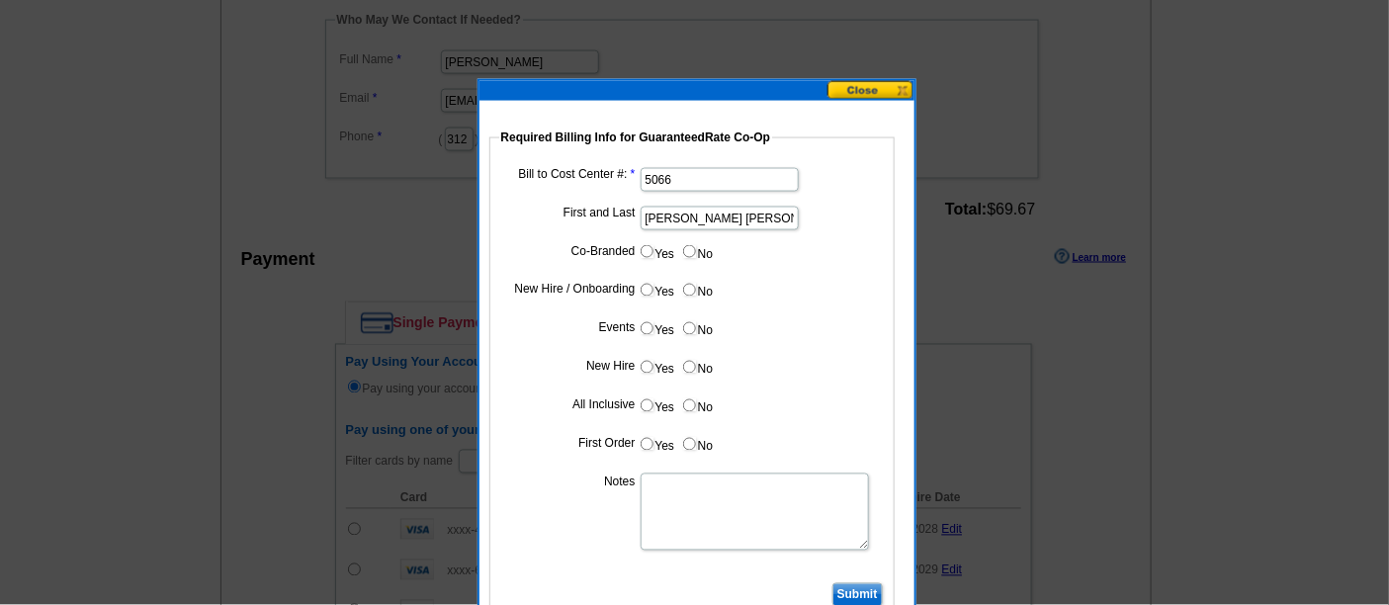
type input "[PERSON_NAME] [PERSON_NAME]"
click at [684, 251] on input "No" at bounding box center [689, 251] width 13 height 13
radio input "true"
click at [649, 289] on input "Yes" at bounding box center [647, 290] width 13 height 13
radio input "true"
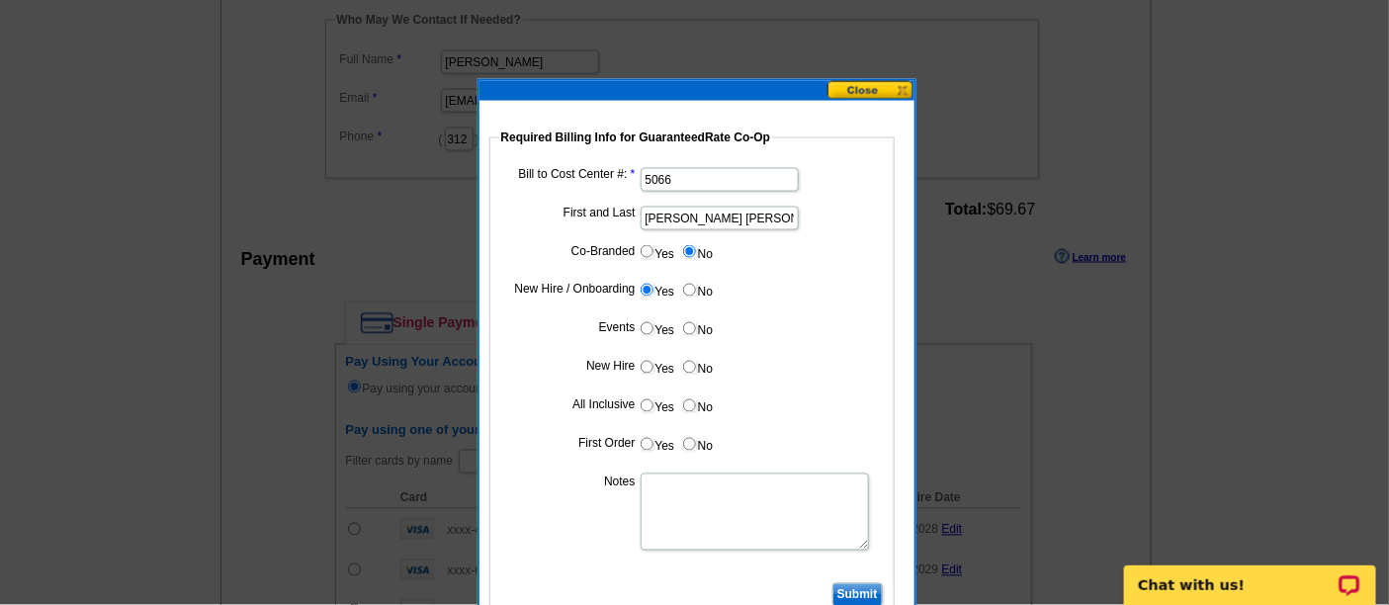
click at [684, 327] on input "No" at bounding box center [689, 328] width 13 height 13
radio input "true"
click at [643, 363] on input "Yes" at bounding box center [647, 367] width 13 height 13
radio input "true"
click at [690, 399] on input "No" at bounding box center [689, 405] width 13 height 13
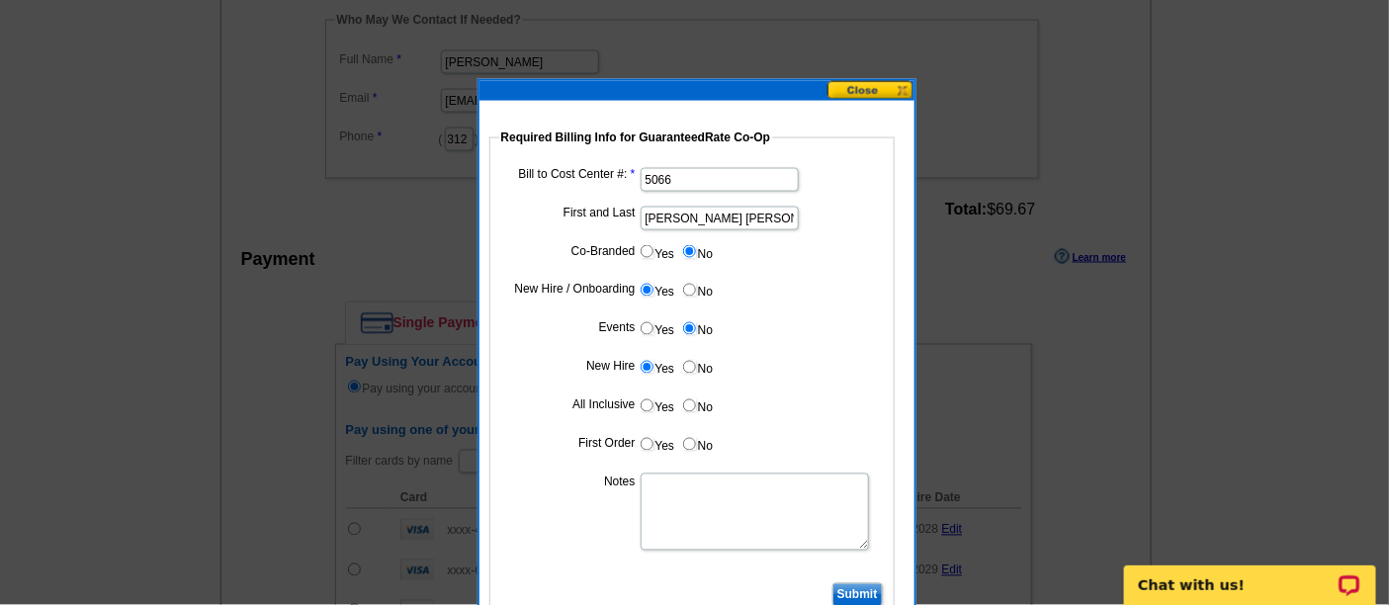
radio input "true"
click at [639, 443] on label "Yes" at bounding box center [657, 444] width 37 height 23
click at [641, 443] on input "Yes" at bounding box center [647, 444] width 13 height 13
radio input "true"
click at [660, 493] on textarea "Notes" at bounding box center [755, 512] width 228 height 77
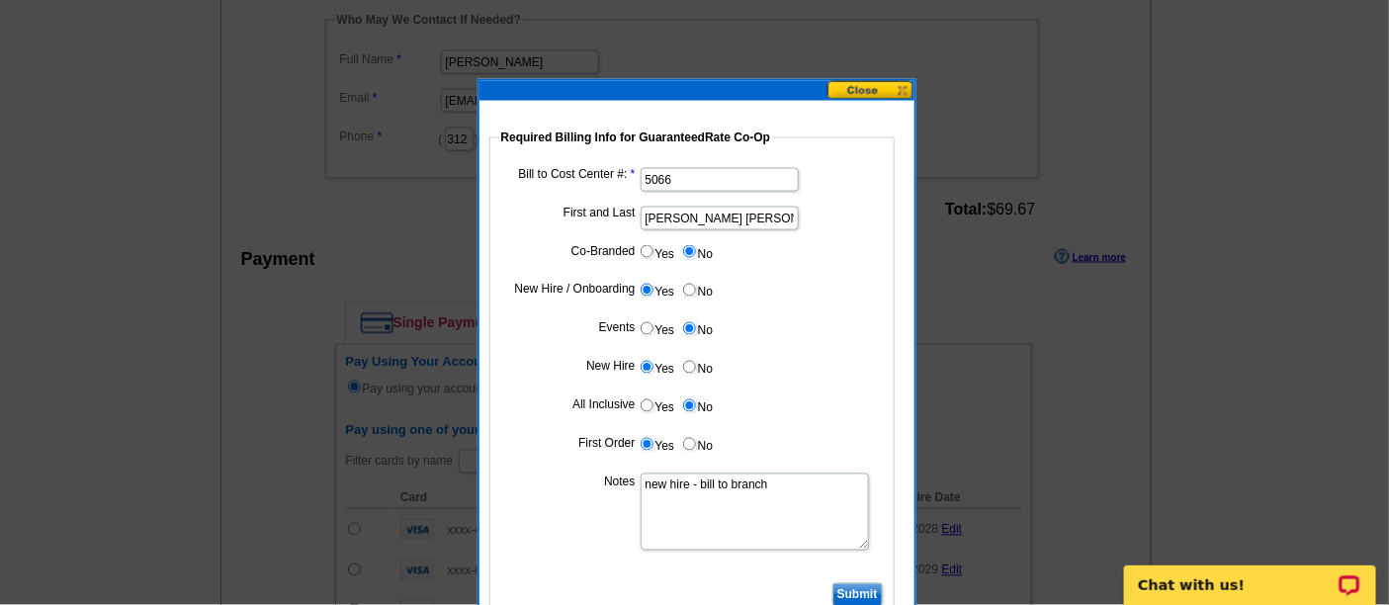
type textarea "new hire - bill to branch"
click at [862, 584] on input "Submit" at bounding box center [858, 595] width 50 height 24
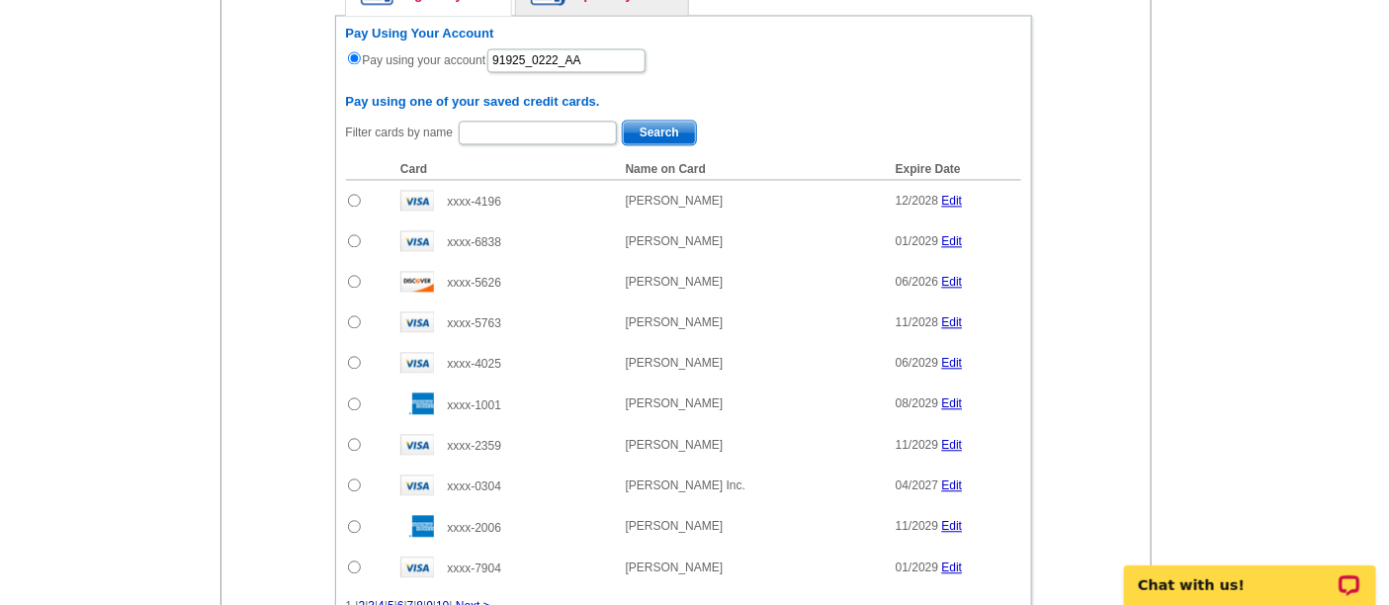
scroll to position [1647, 0]
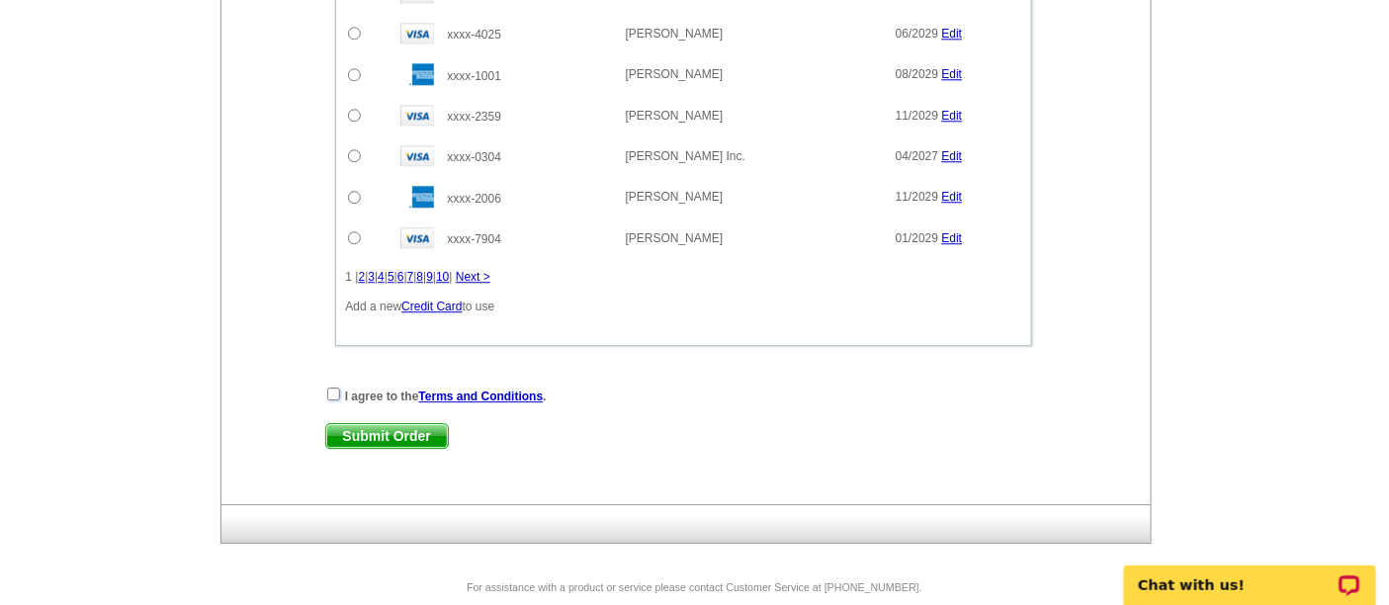
click at [327, 388] on input "checkbox" at bounding box center [333, 394] width 13 height 13
checkbox input "true"
click at [379, 424] on span "Submit Order" at bounding box center [387, 436] width 122 height 24
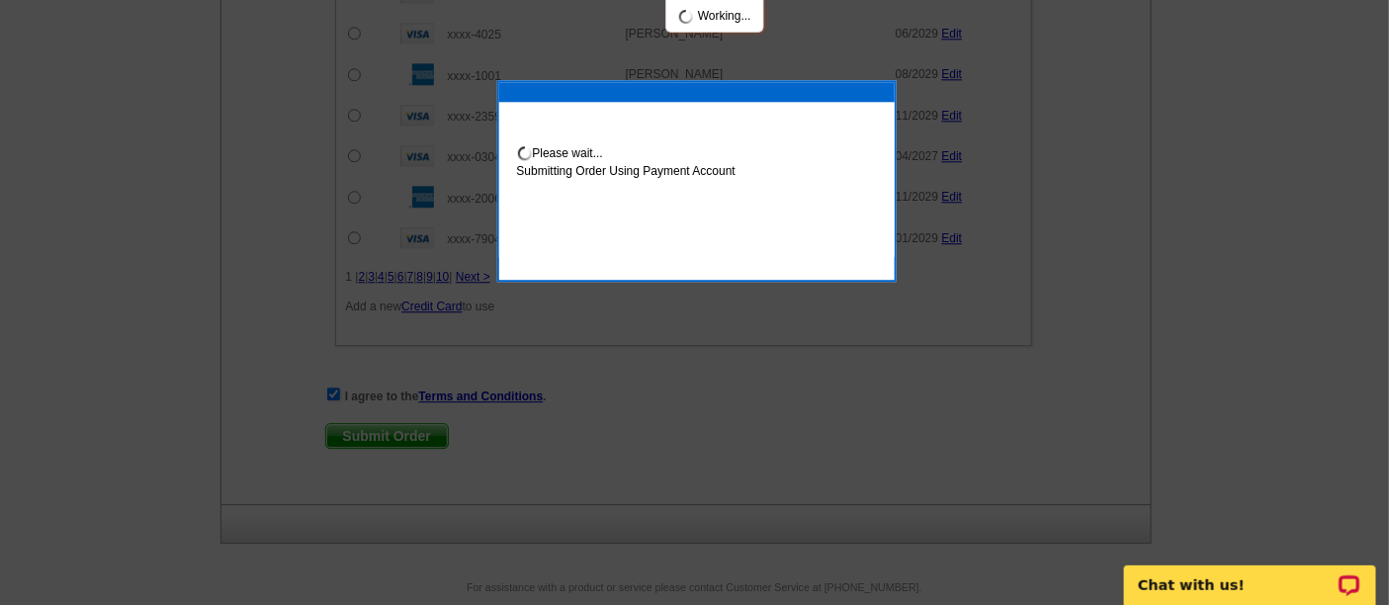
scroll to position [1747, 0]
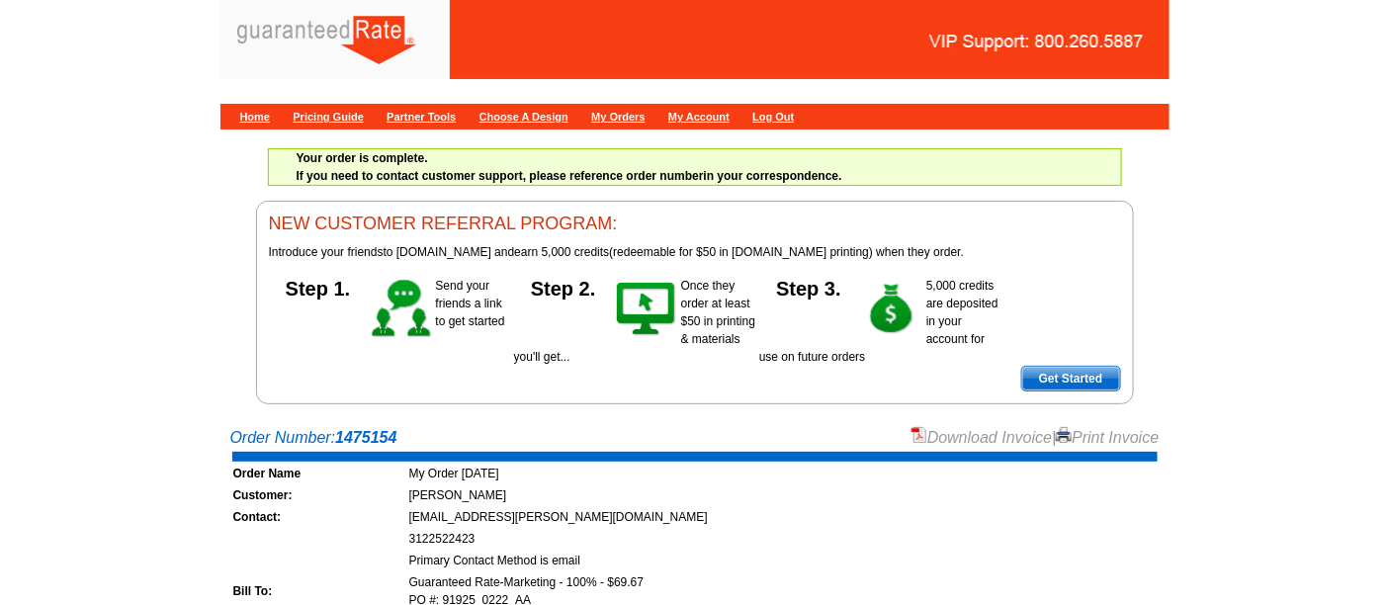
click at [934, 429] on link "Download Invoice" at bounding box center [982, 437] width 140 height 17
